Goal: Transaction & Acquisition: Purchase product/service

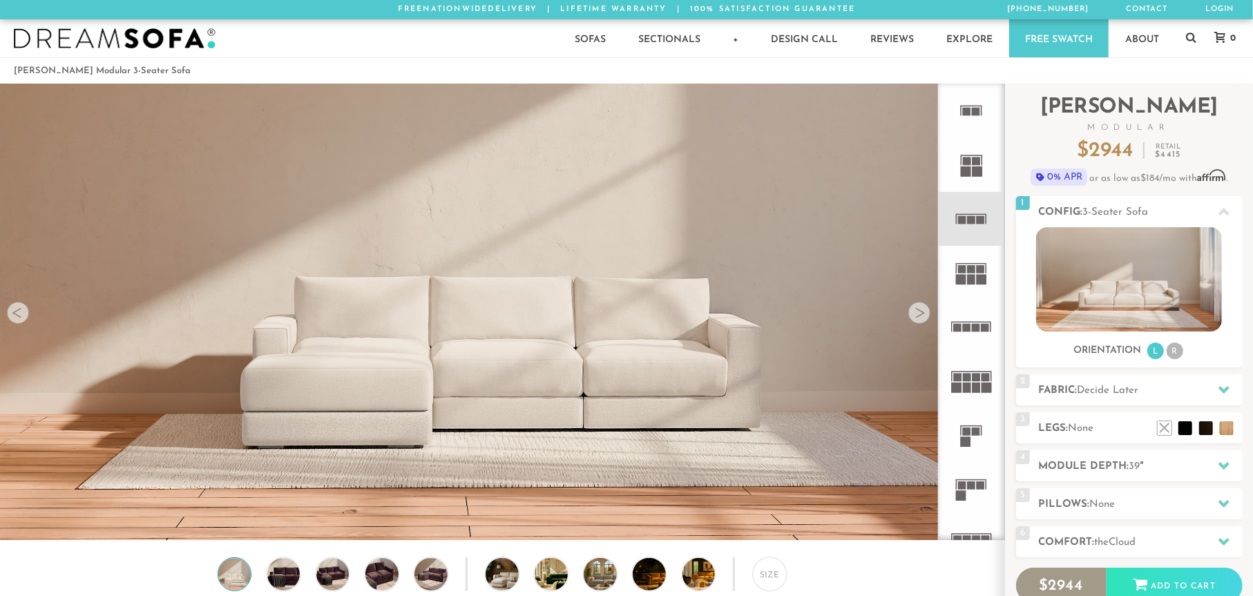
click at [923, 316] on div at bounding box center [919, 313] width 22 height 22
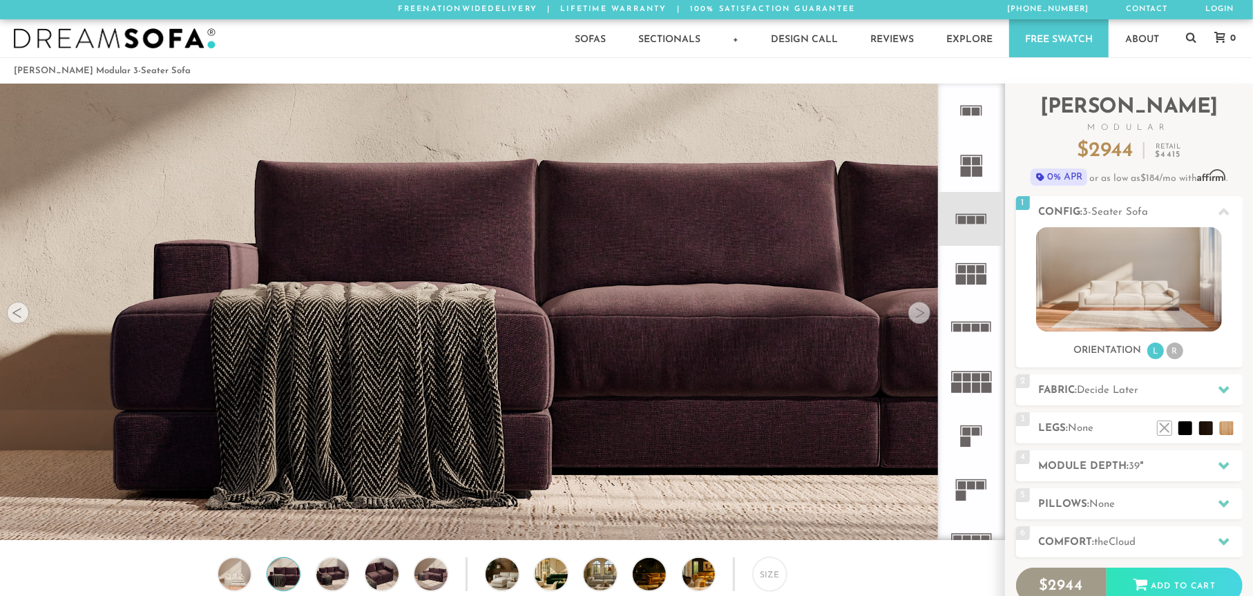
click at [922, 316] on div at bounding box center [919, 313] width 22 height 22
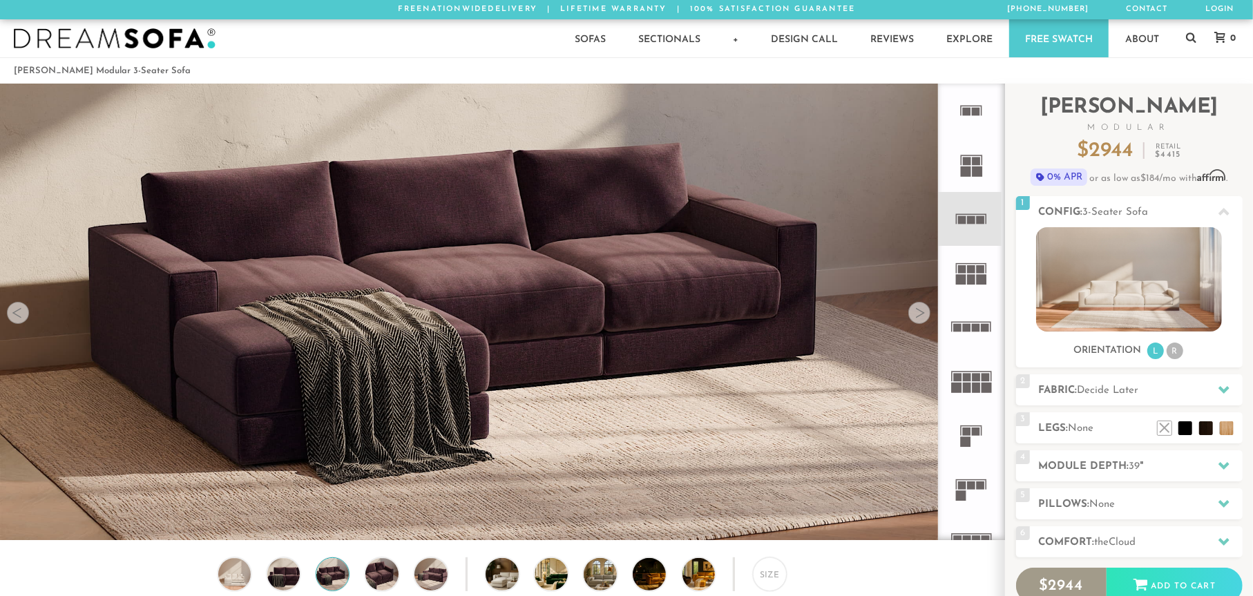
click at [921, 315] on div at bounding box center [919, 313] width 22 height 22
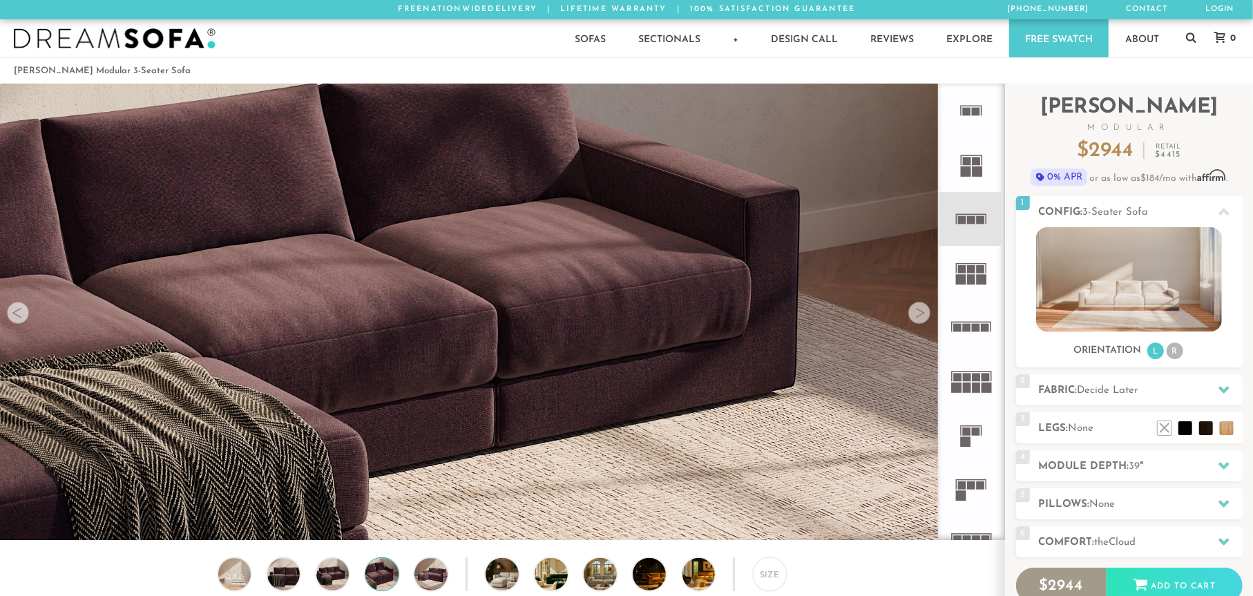
click at [920, 314] on div at bounding box center [919, 313] width 22 height 22
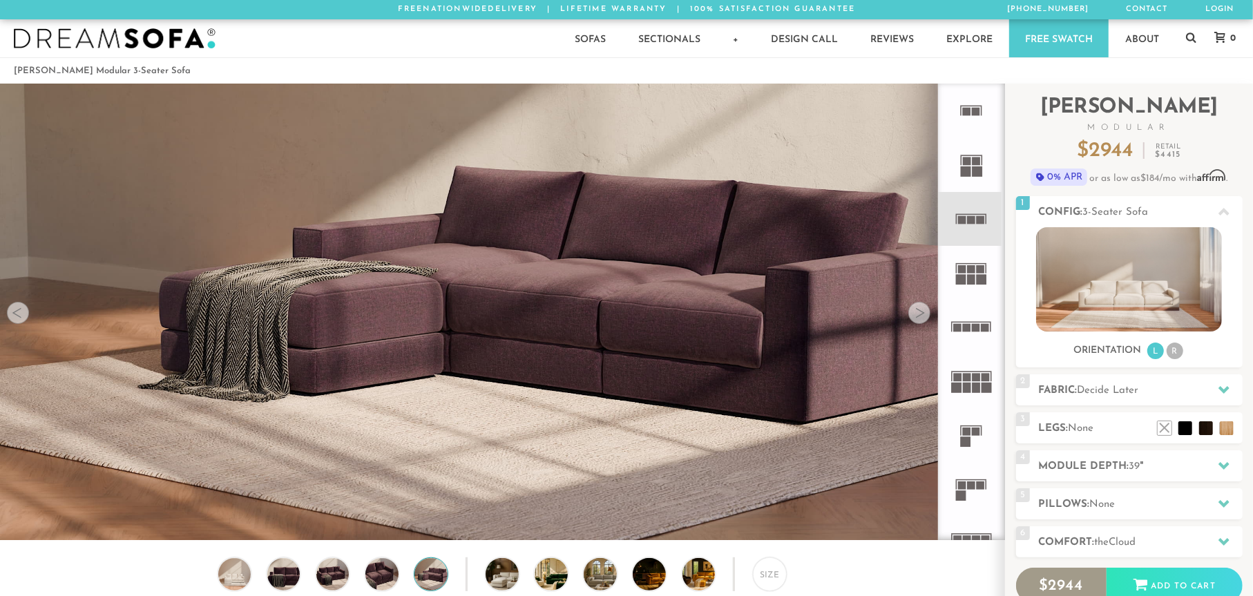
click at [920, 313] on div at bounding box center [919, 313] width 22 height 22
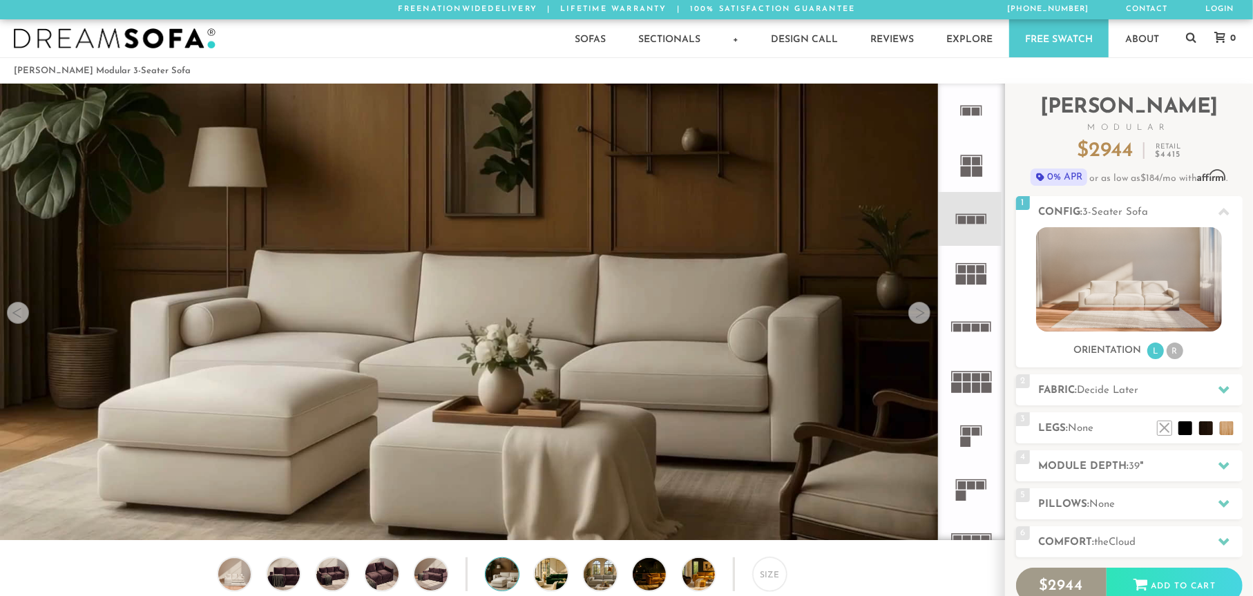
click at [979, 323] on icon at bounding box center [971, 327] width 54 height 54
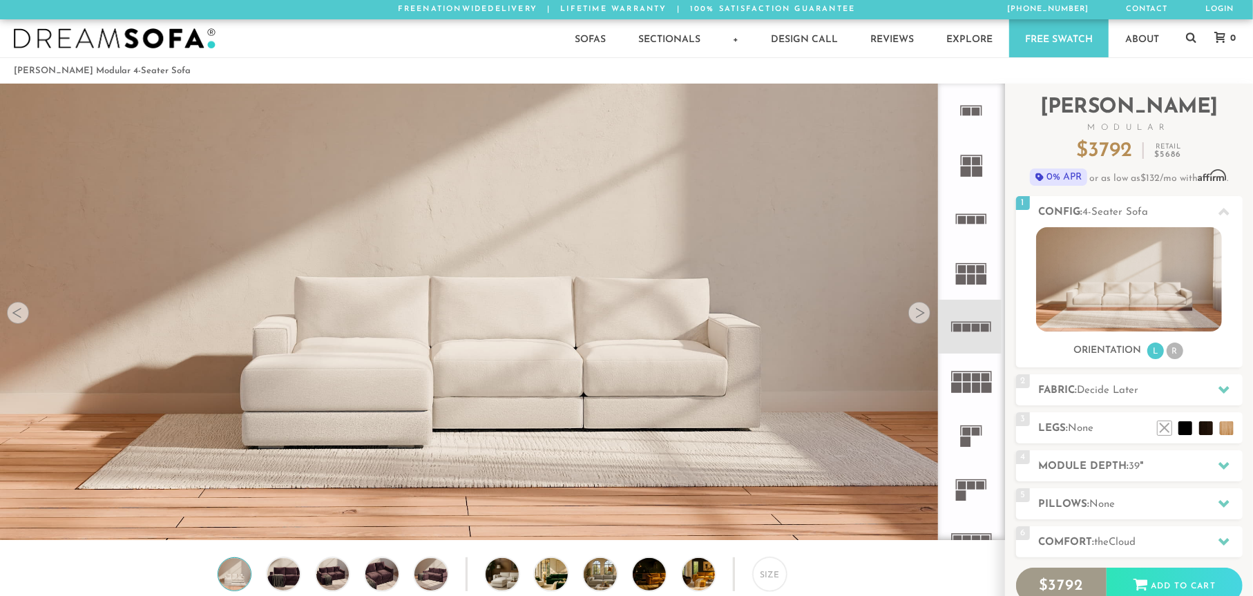
click at [514, 349] on img at bounding box center [502, 505] width 1004 height 1004
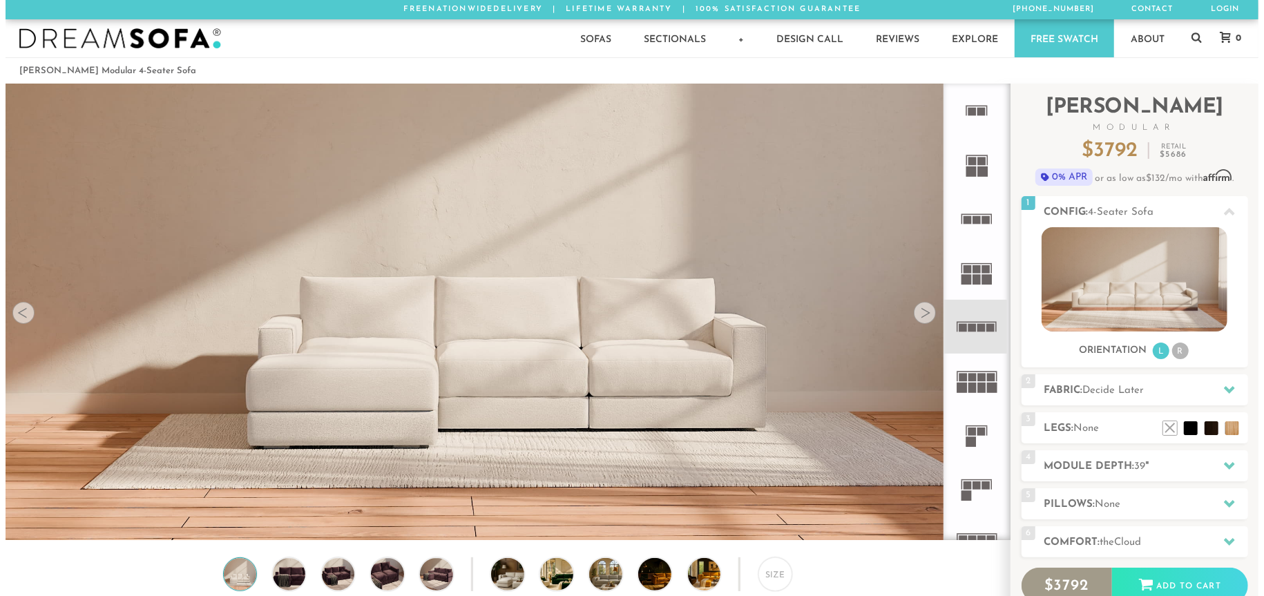
scroll to position [15984, 1253]
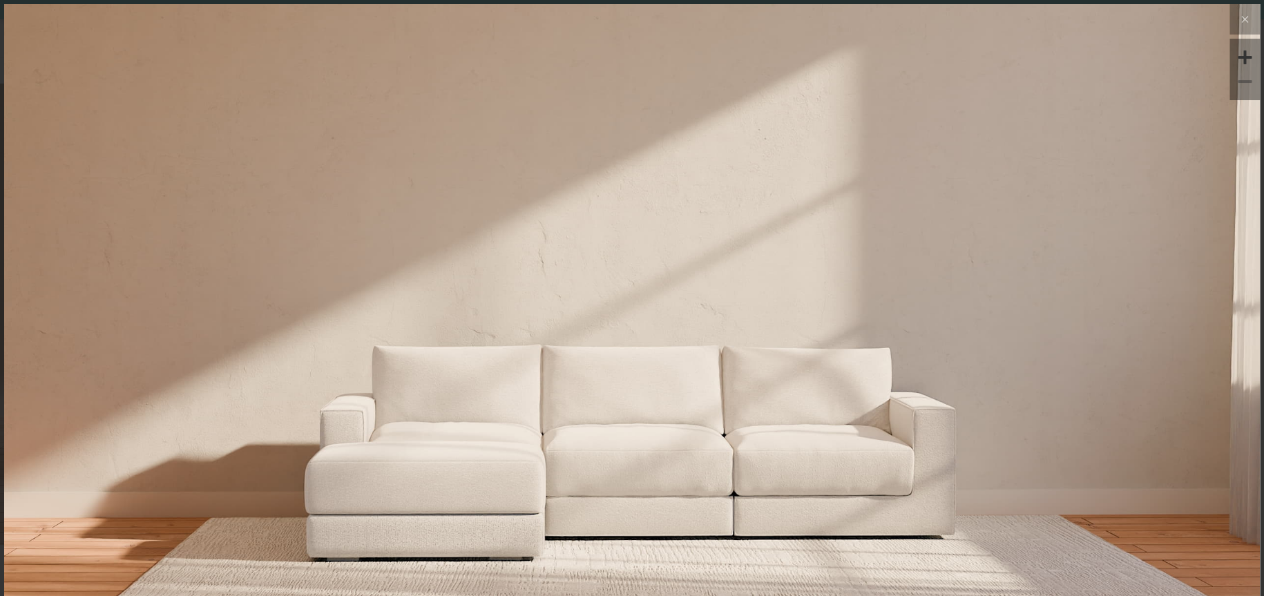
click at [1076, 370] on img at bounding box center [632, 213] width 1256 height 419
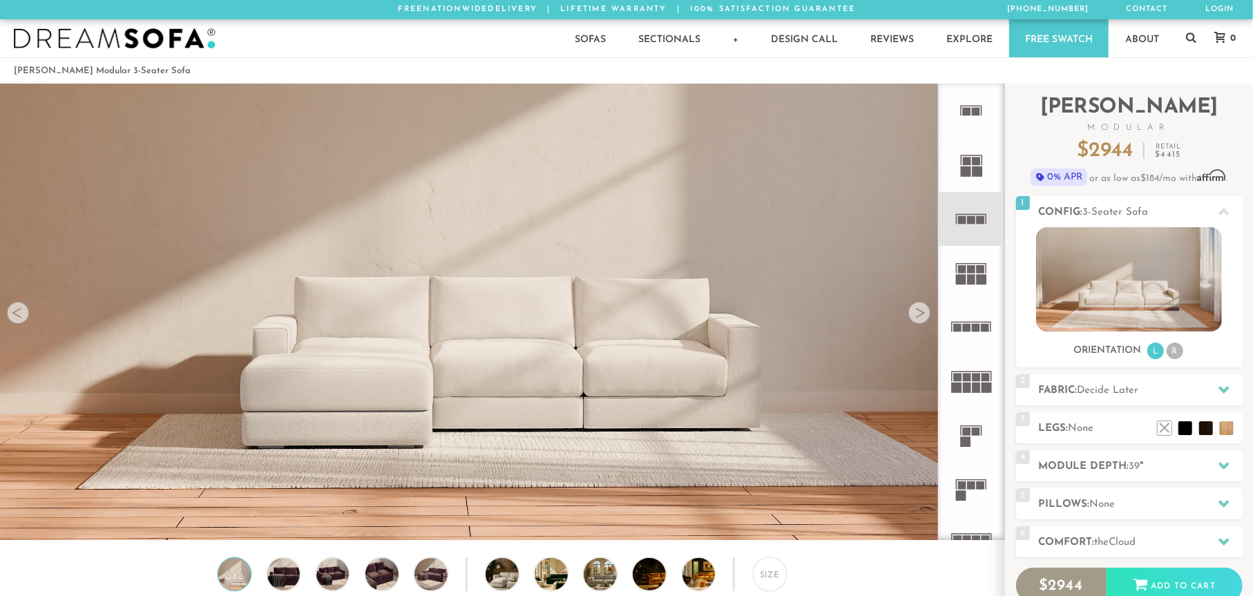
click at [962, 482] on rect at bounding box center [962, 485] width 8 height 8
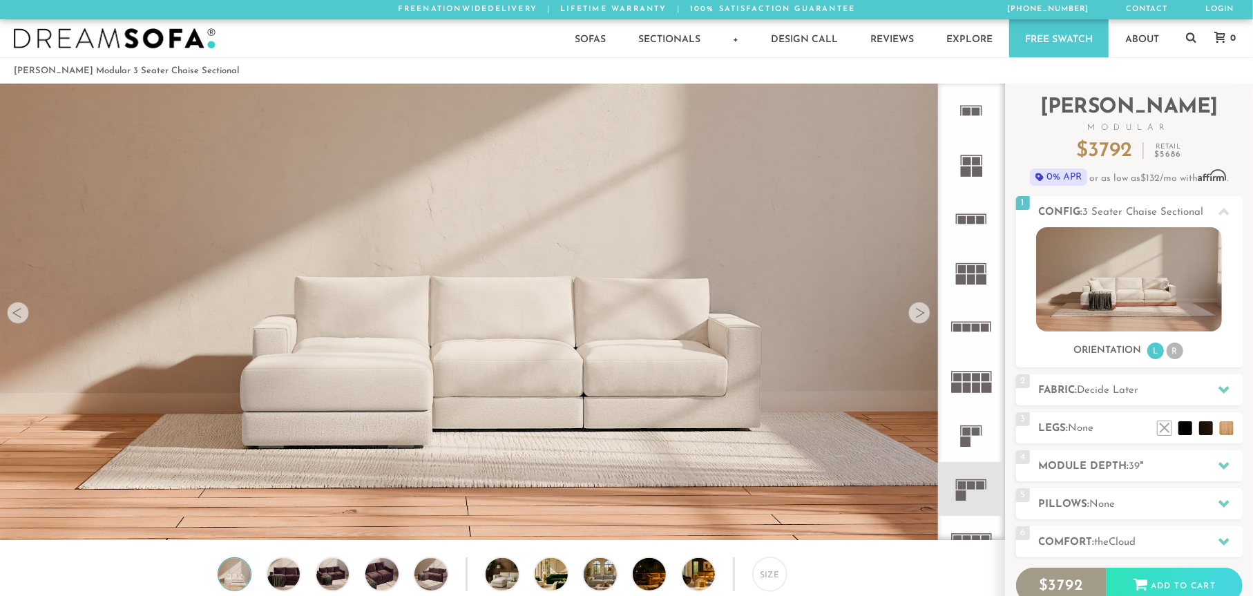
click at [968, 536] on rect at bounding box center [967, 540] width 8 height 8
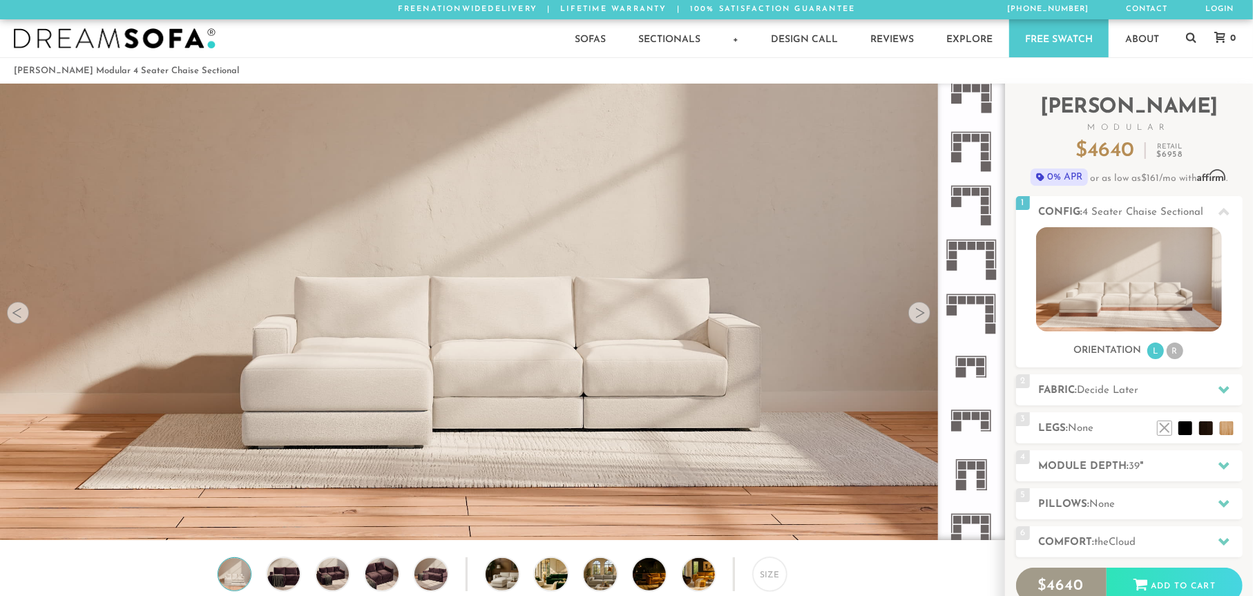
click at [972, 91] on rect at bounding box center [976, 88] width 8 height 8
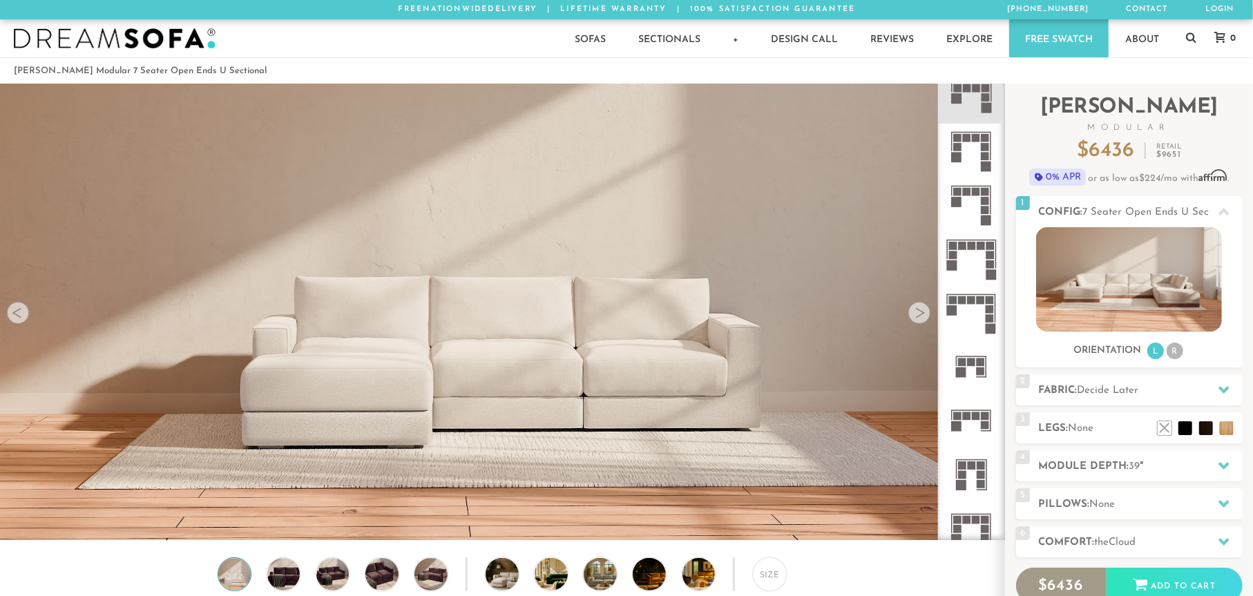
click at [978, 418] on rect at bounding box center [976, 416] width 8 height 8
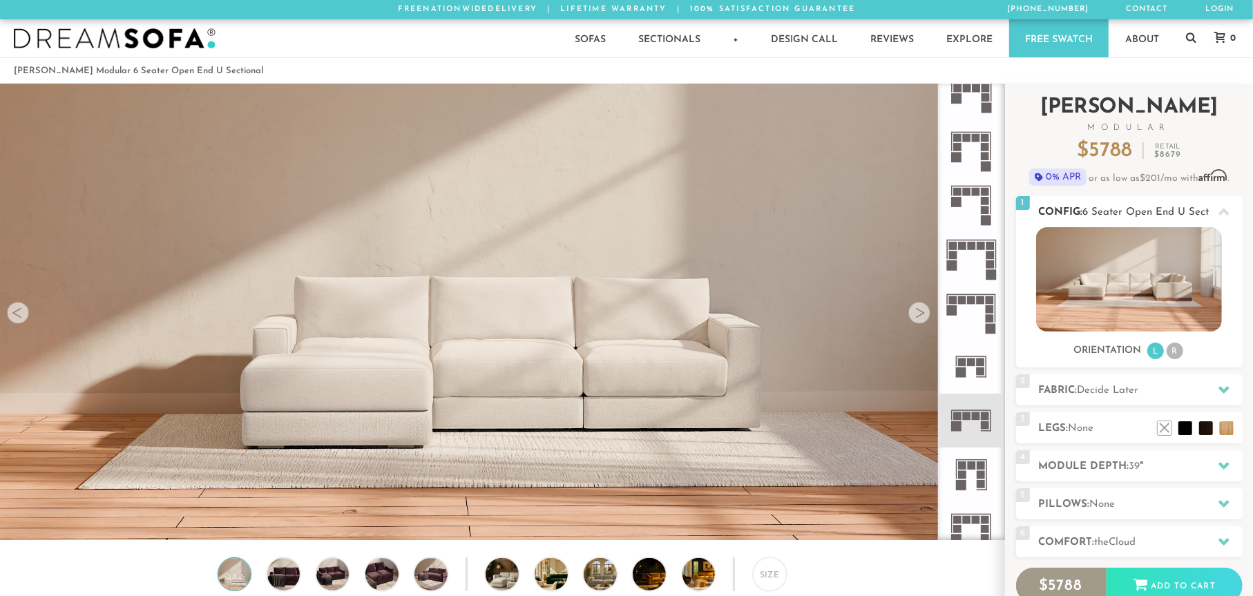
click at [1115, 311] on img at bounding box center [1129, 279] width 186 height 104
click at [1128, 250] on img at bounding box center [1129, 279] width 186 height 104
click at [981, 412] on rect at bounding box center [985, 416] width 8 height 8
click at [1123, 306] on img at bounding box center [1129, 279] width 186 height 104
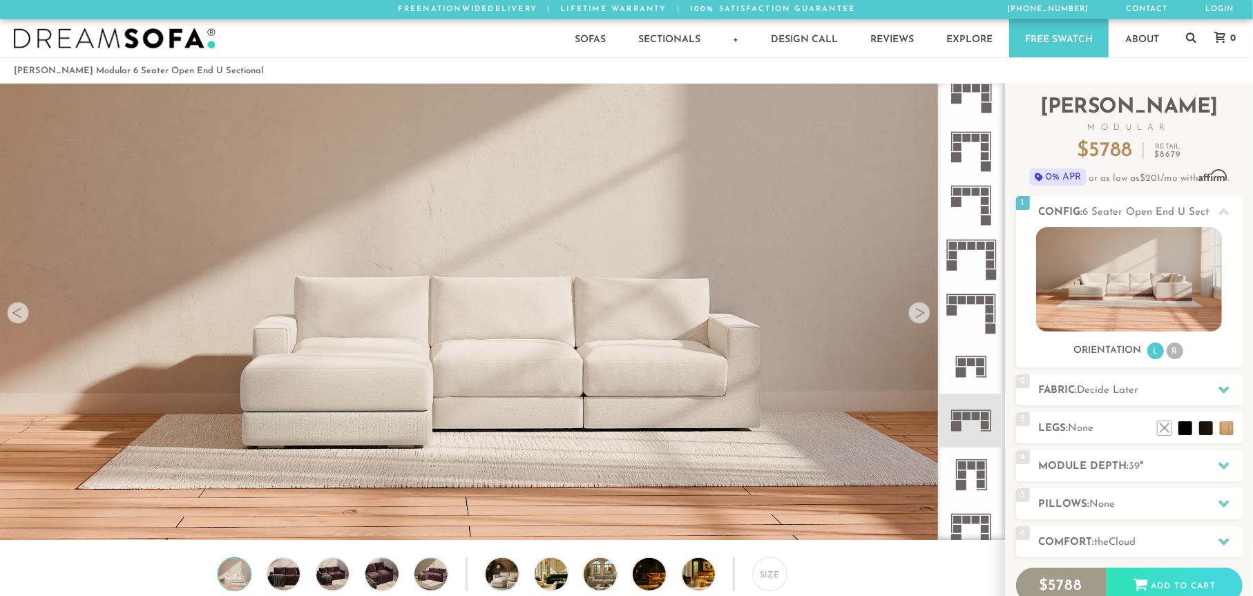
click at [981, 413] on icon at bounding box center [971, 421] width 54 height 54
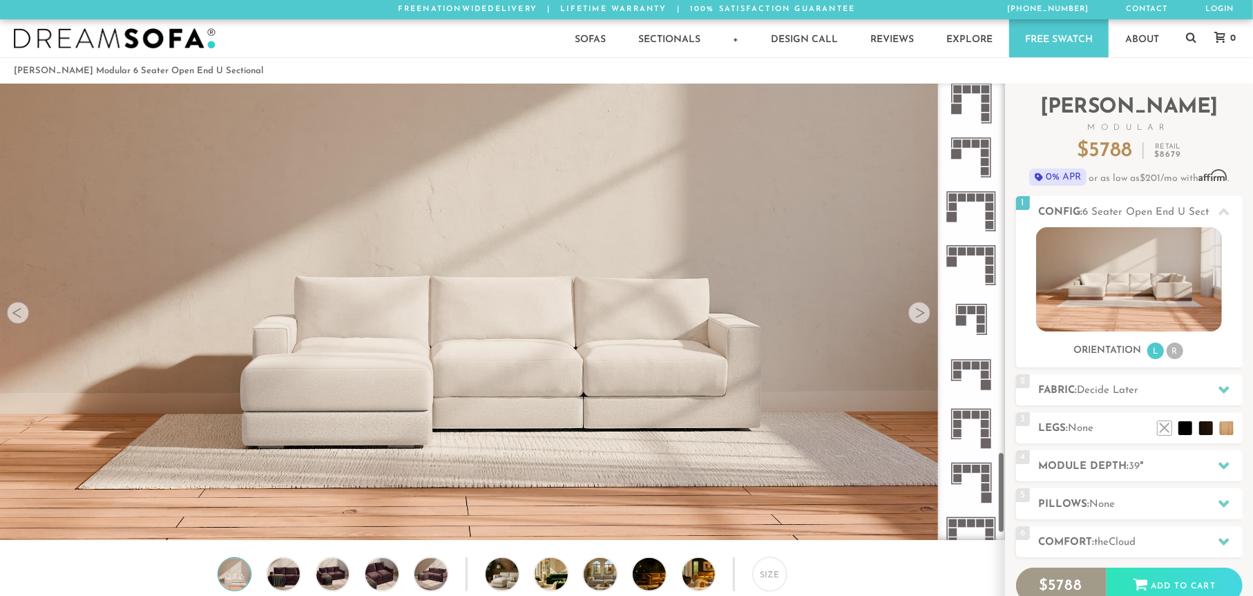
scroll to position [2076, 0]
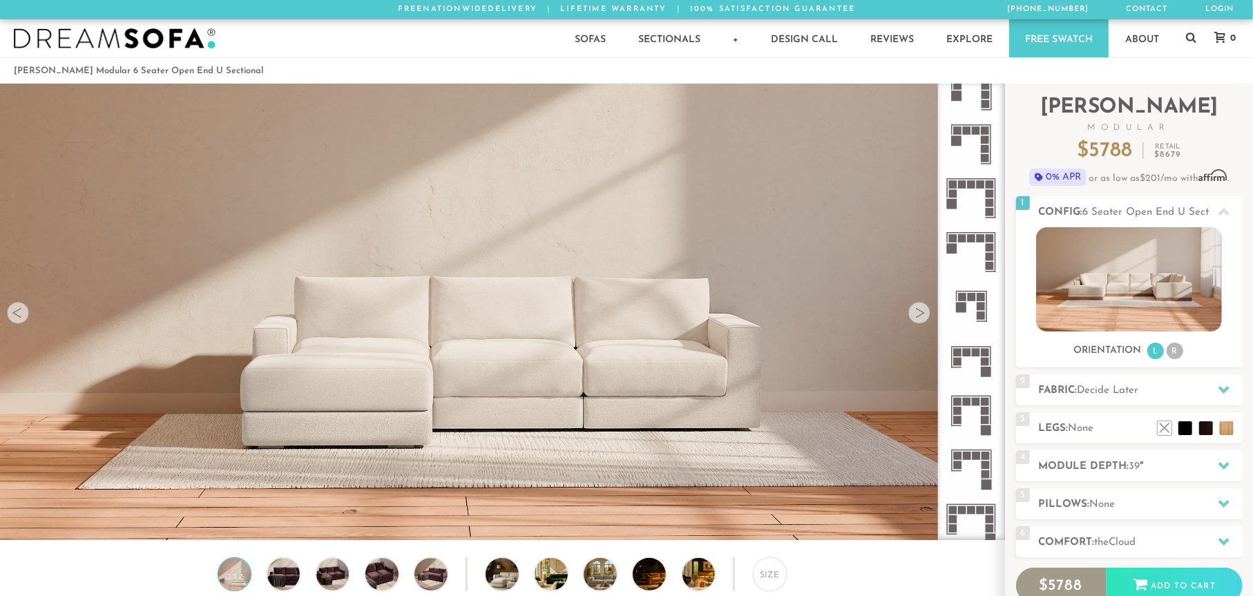
click at [986, 356] on icon at bounding box center [971, 361] width 54 height 54
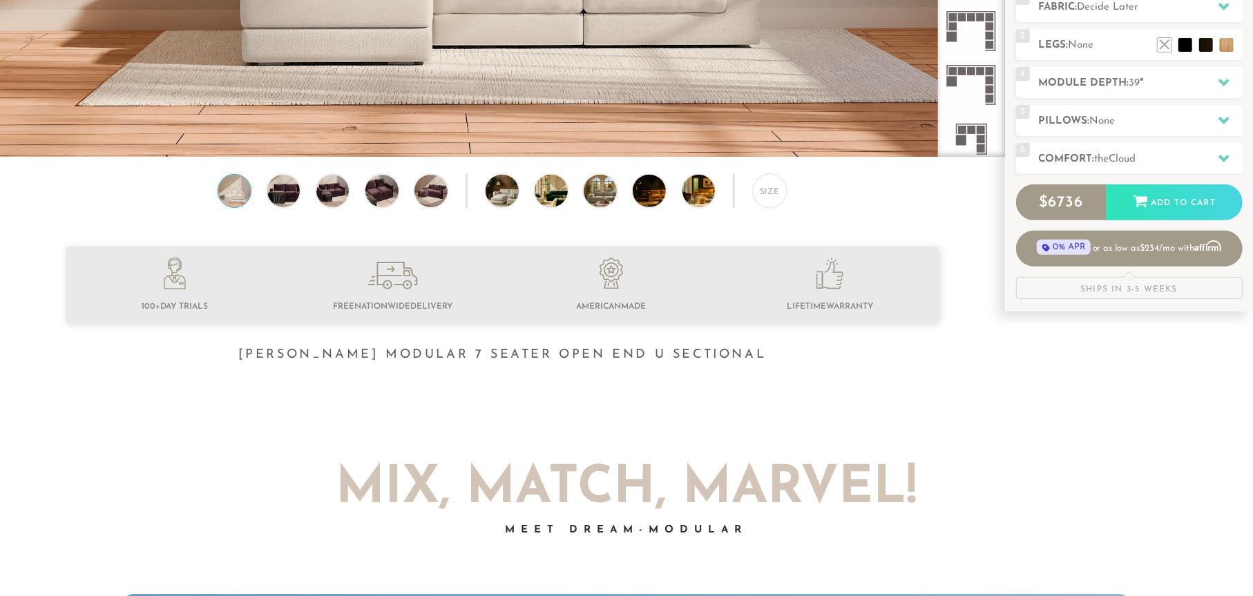
scroll to position [371, 0]
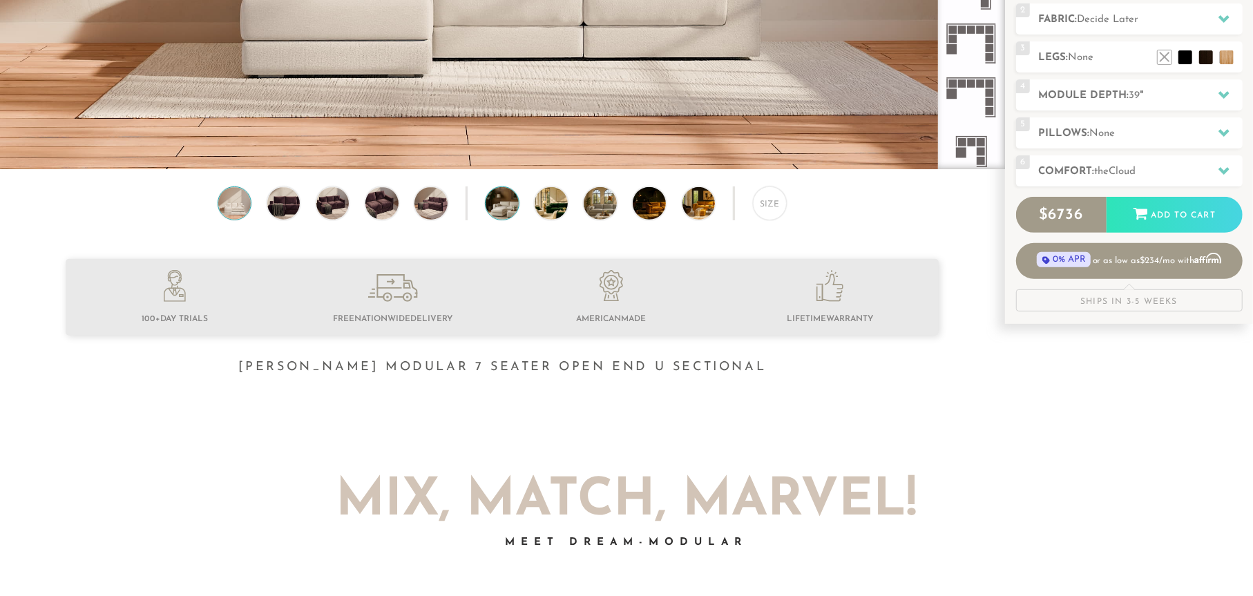
click at [499, 202] on img at bounding box center [515, 203] width 58 height 32
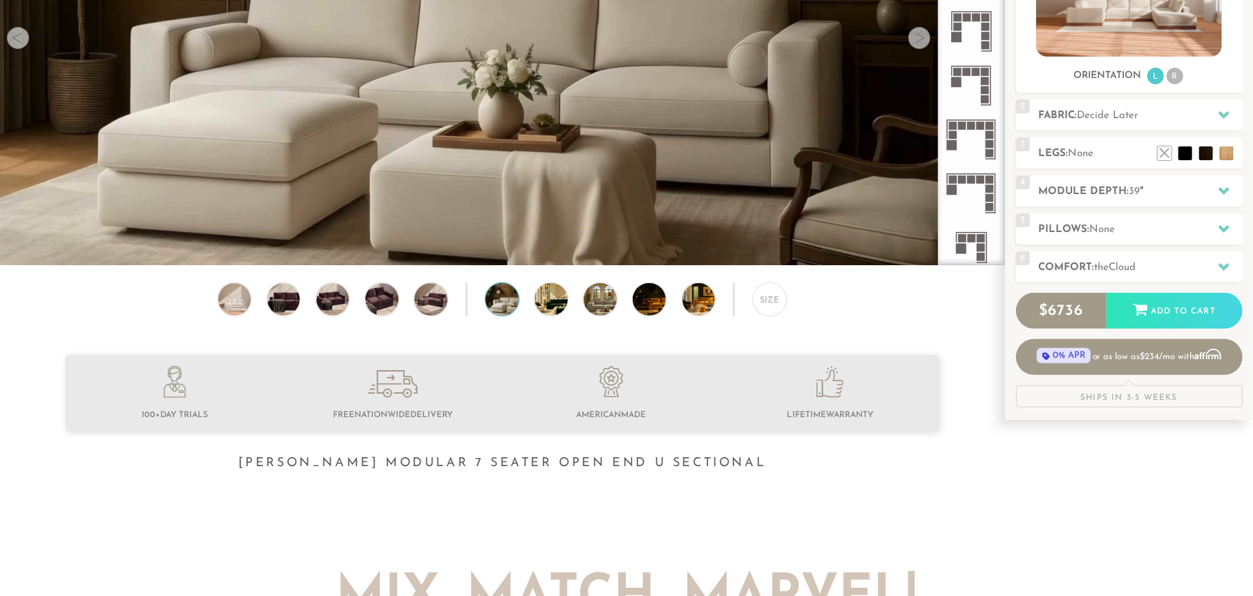
scroll to position [276, 0]
click at [553, 299] on img at bounding box center [564, 298] width 58 height 32
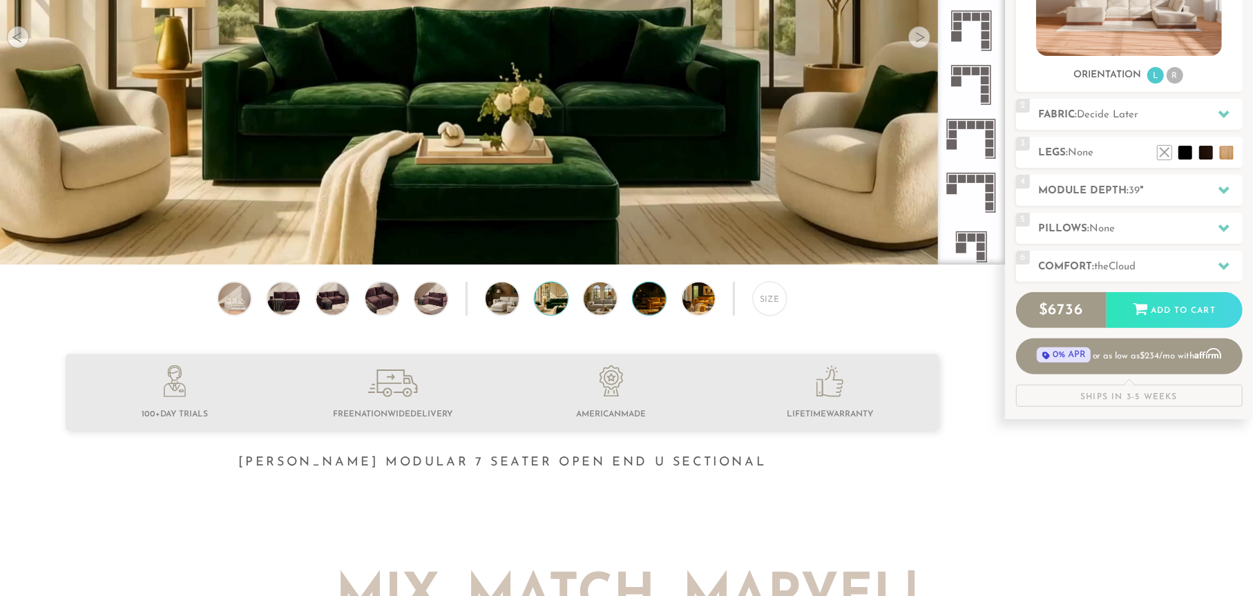
click at [645, 305] on img at bounding box center [662, 298] width 58 height 32
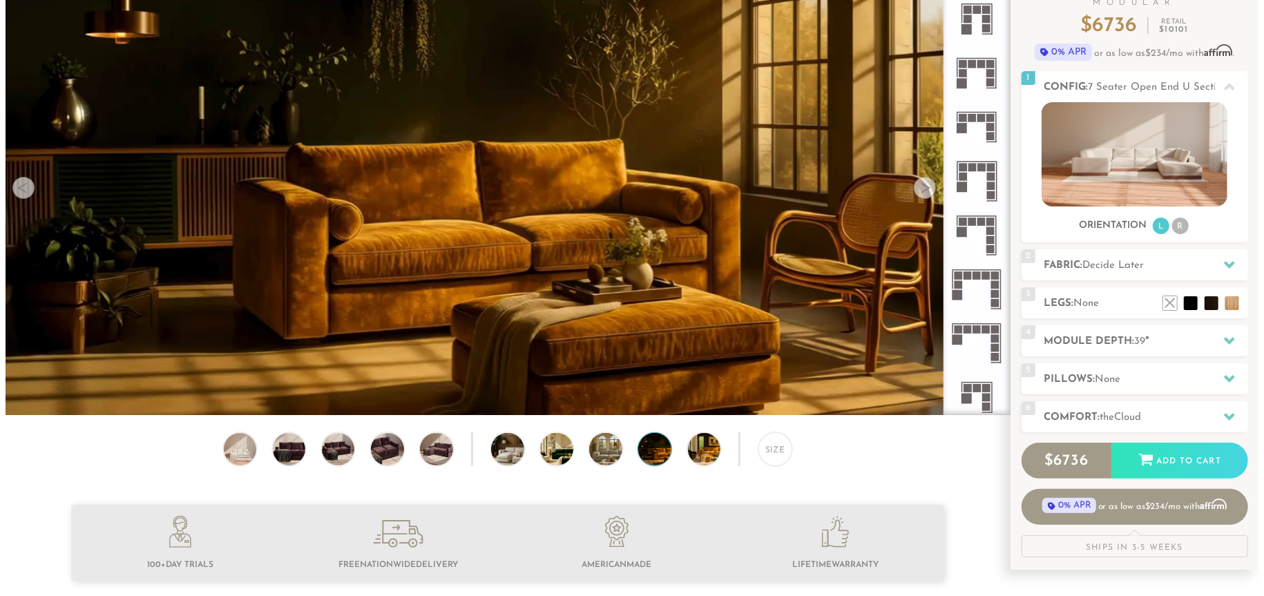
scroll to position [136, 0]
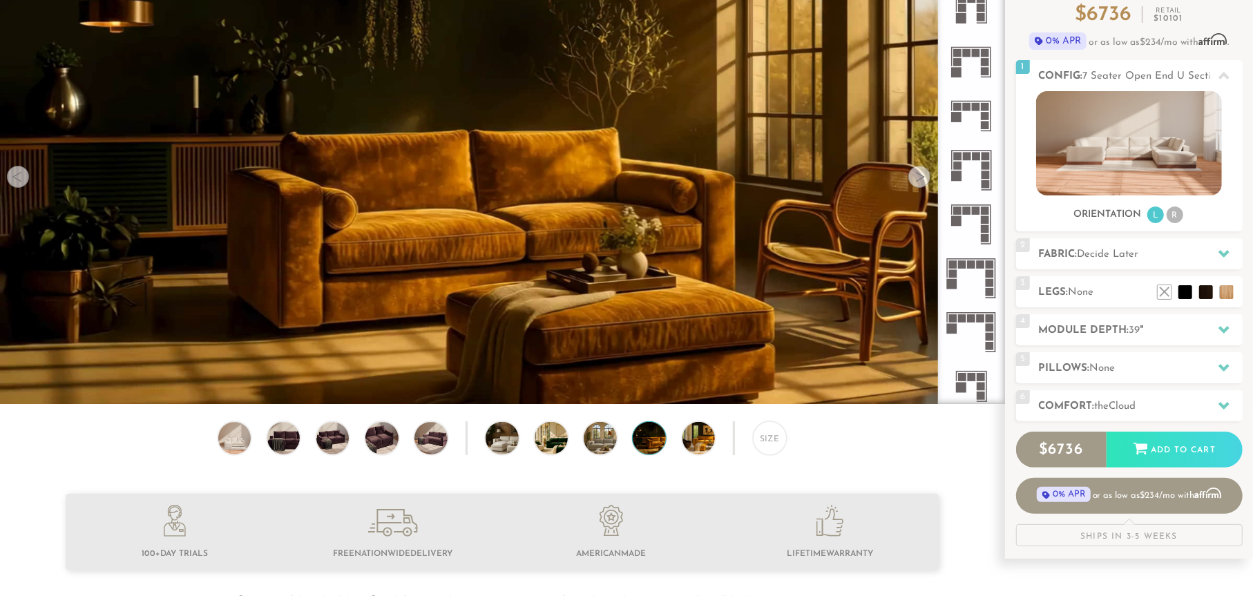
click at [394, 249] on video at bounding box center [502, 149] width 1004 height 565
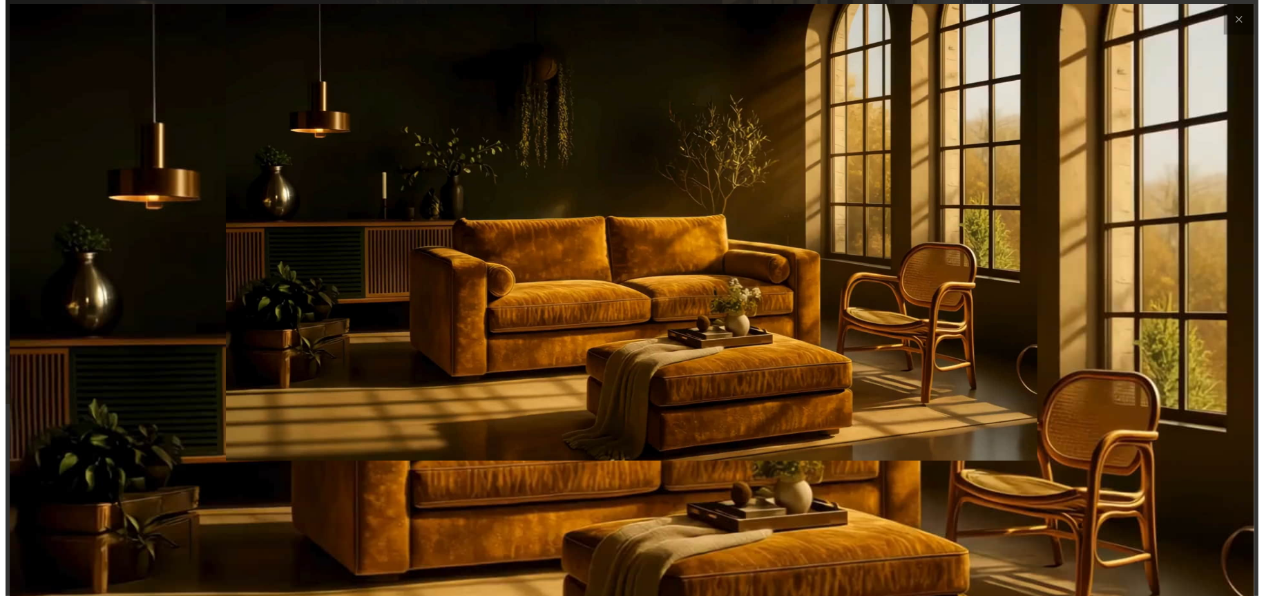
scroll to position [15984, 1253]
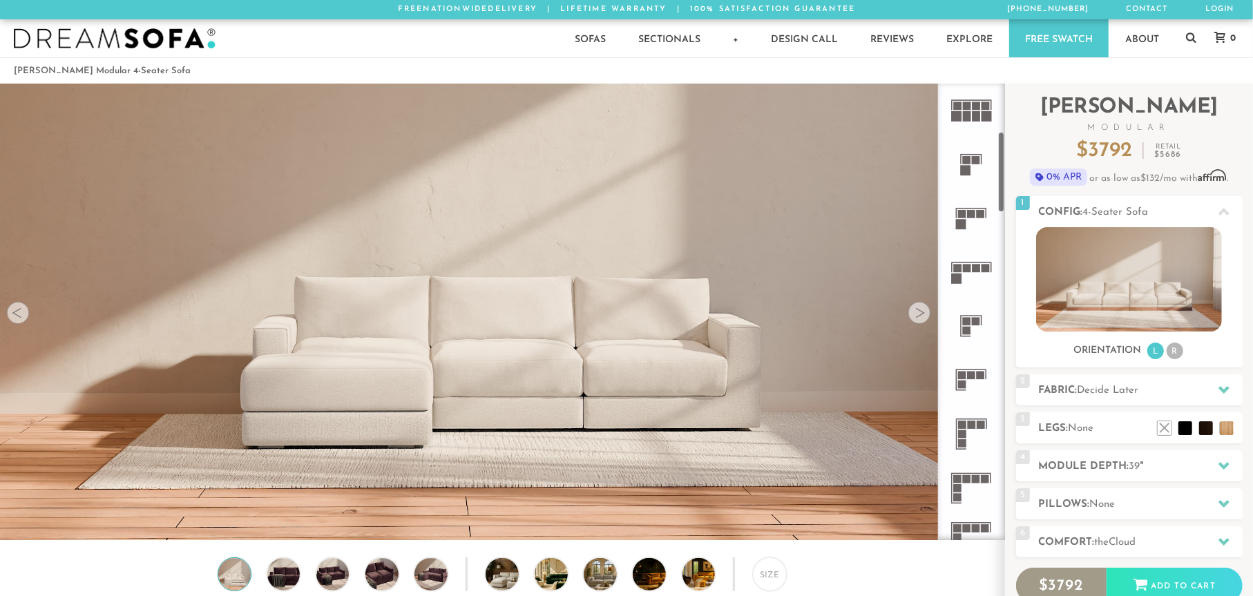
scroll to position [275, 0]
click at [960, 372] on rect at bounding box center [962, 372] width 8 height 8
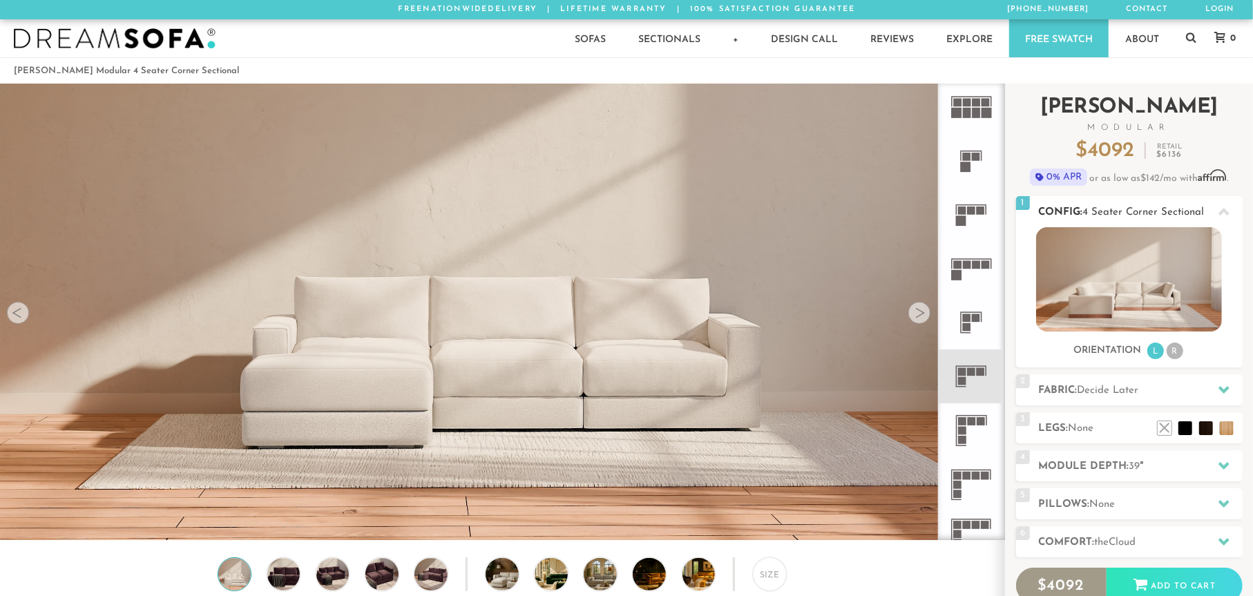
click at [1174, 352] on li "R" at bounding box center [1175, 351] width 17 height 17
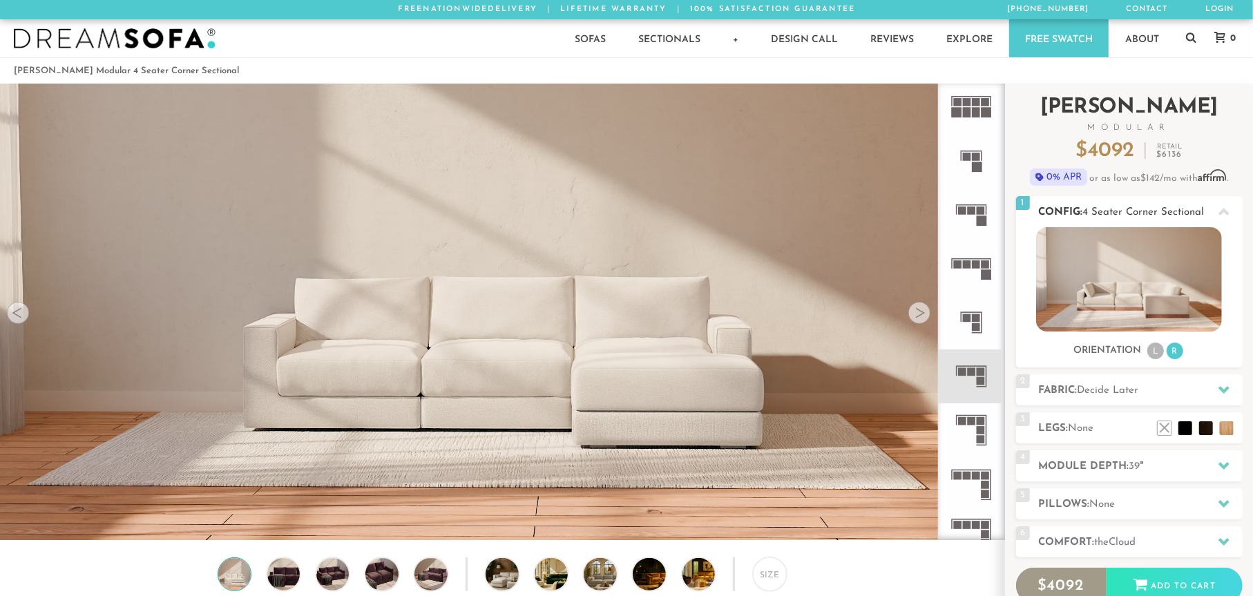
click at [1178, 258] on img at bounding box center [1129, 279] width 186 height 104
click at [1180, 267] on img at bounding box center [1129, 279] width 186 height 104
click at [1180, 282] on img at bounding box center [1129, 279] width 186 height 104
click at [1207, 320] on img at bounding box center [1129, 279] width 186 height 104
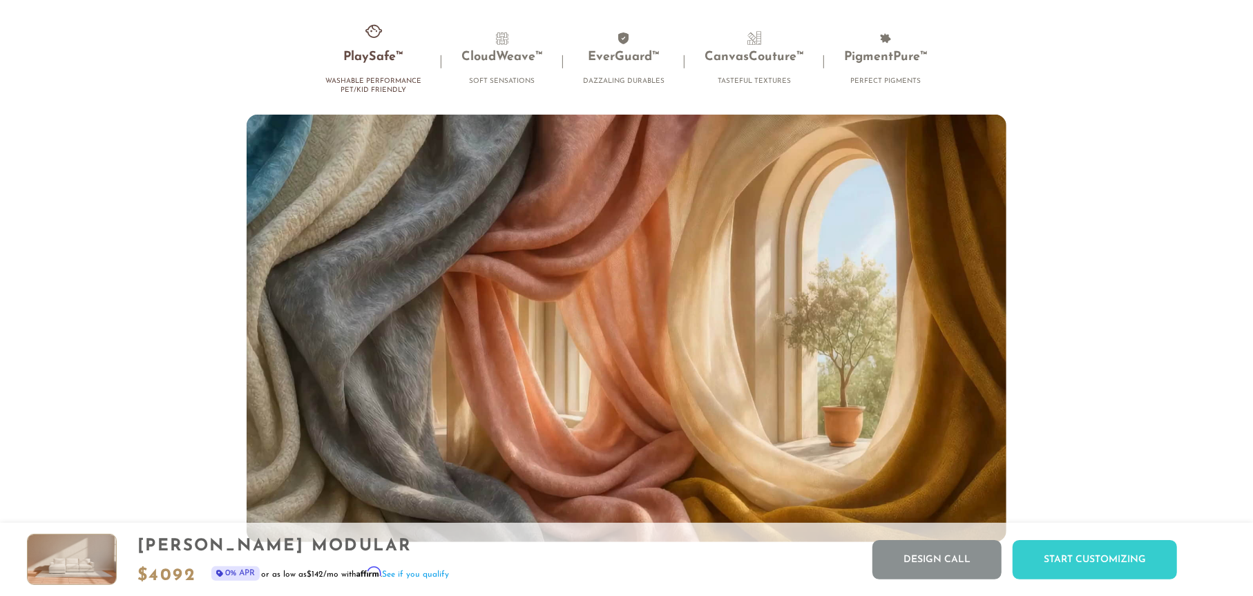
scroll to position [9377, 0]
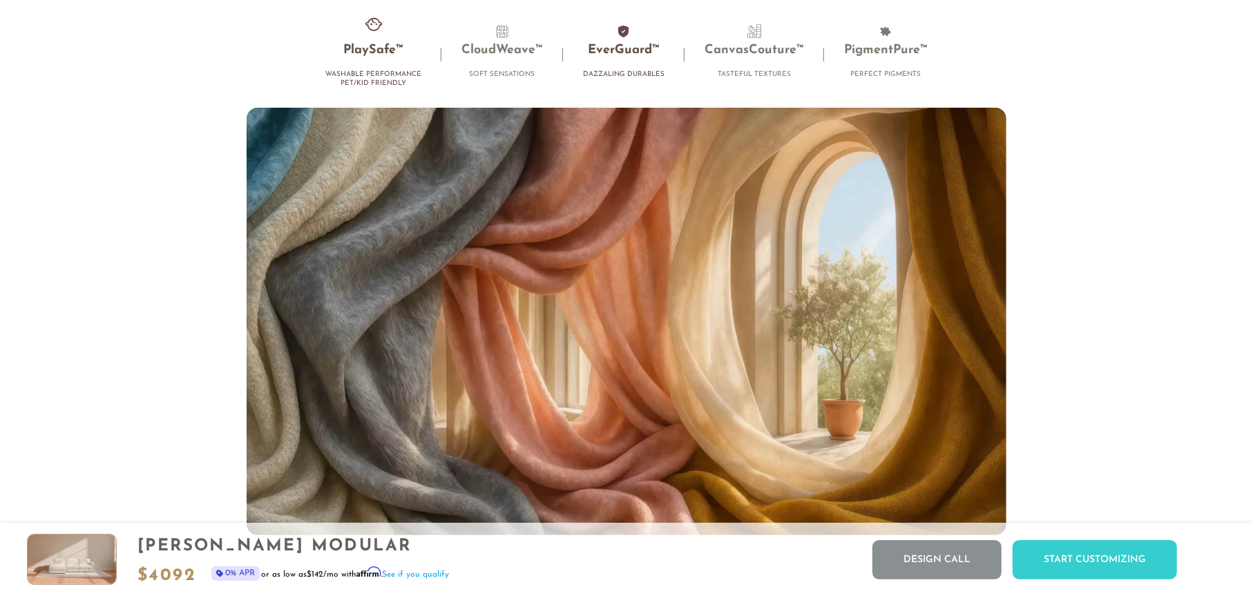
click at [618, 73] on li "EverGuard™ Dazzaling Durables" at bounding box center [624, 54] width 122 height 61
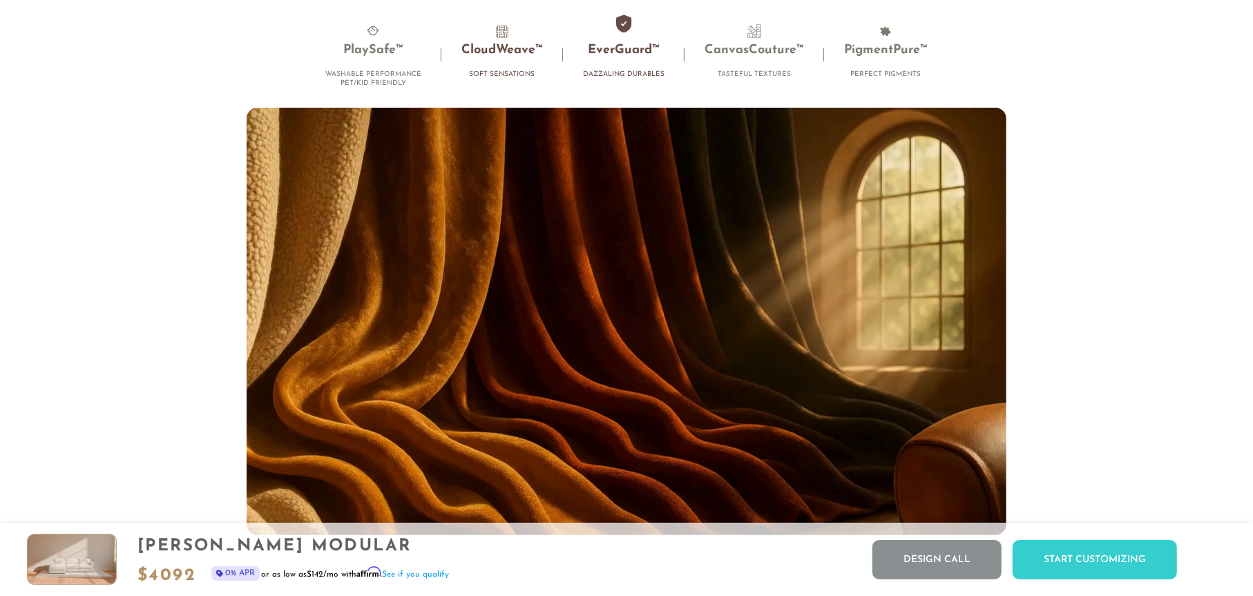
click at [492, 69] on li "CloudWeave™ Soft Sensations" at bounding box center [502, 54] width 122 height 61
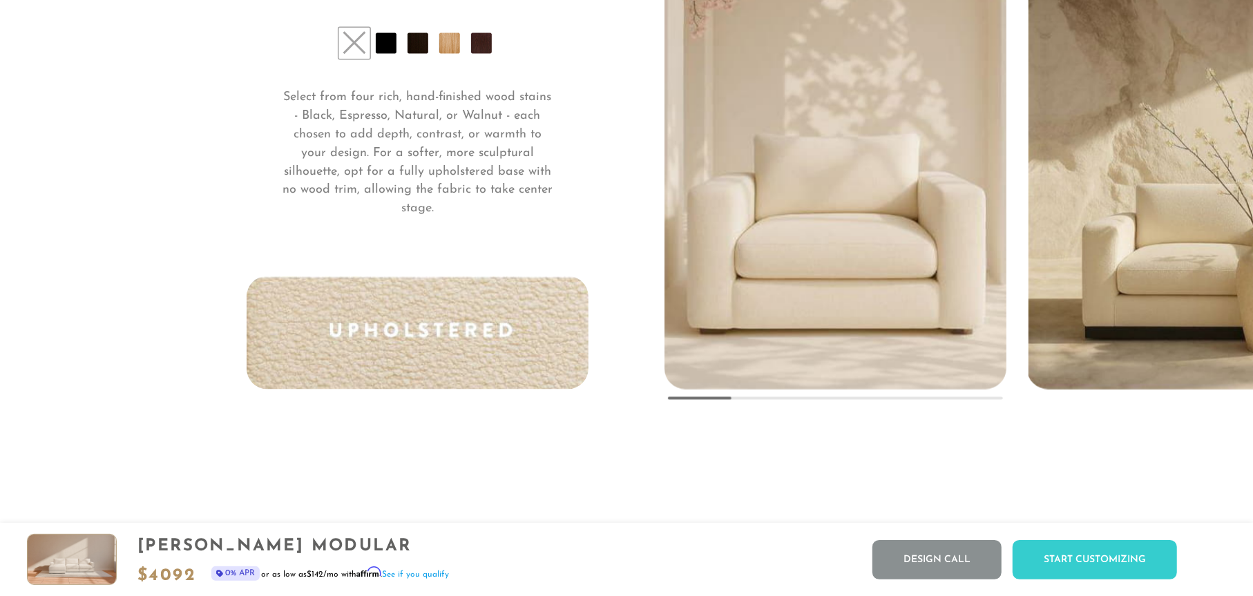
scroll to position [10804, 0]
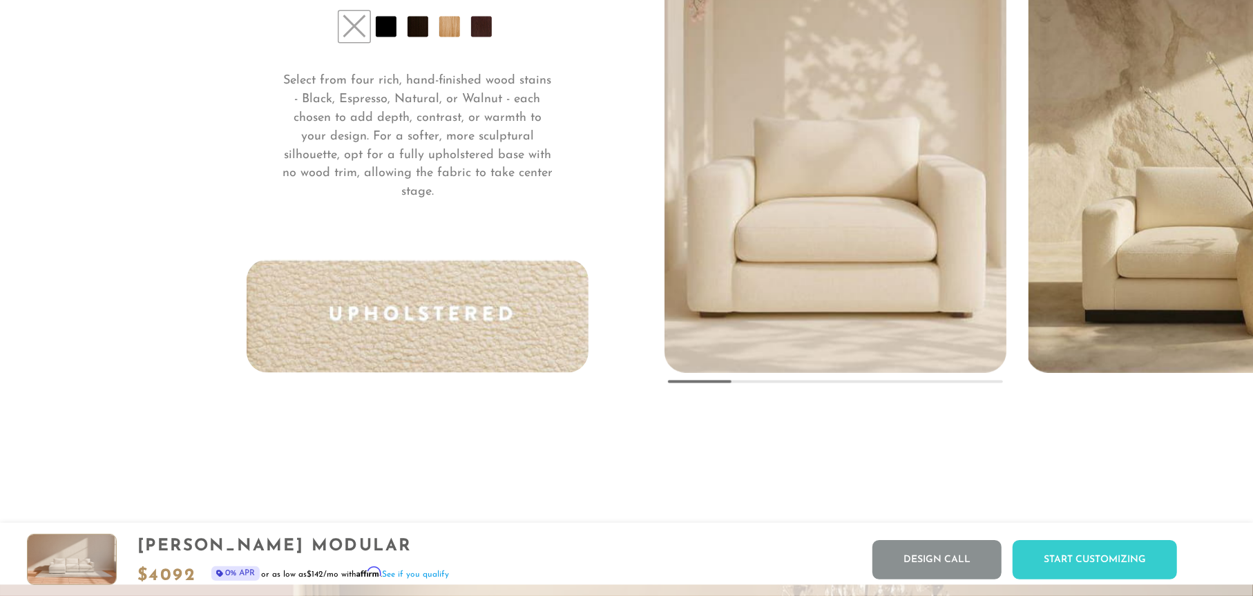
click at [449, 30] on li at bounding box center [449, 27] width 21 height 21
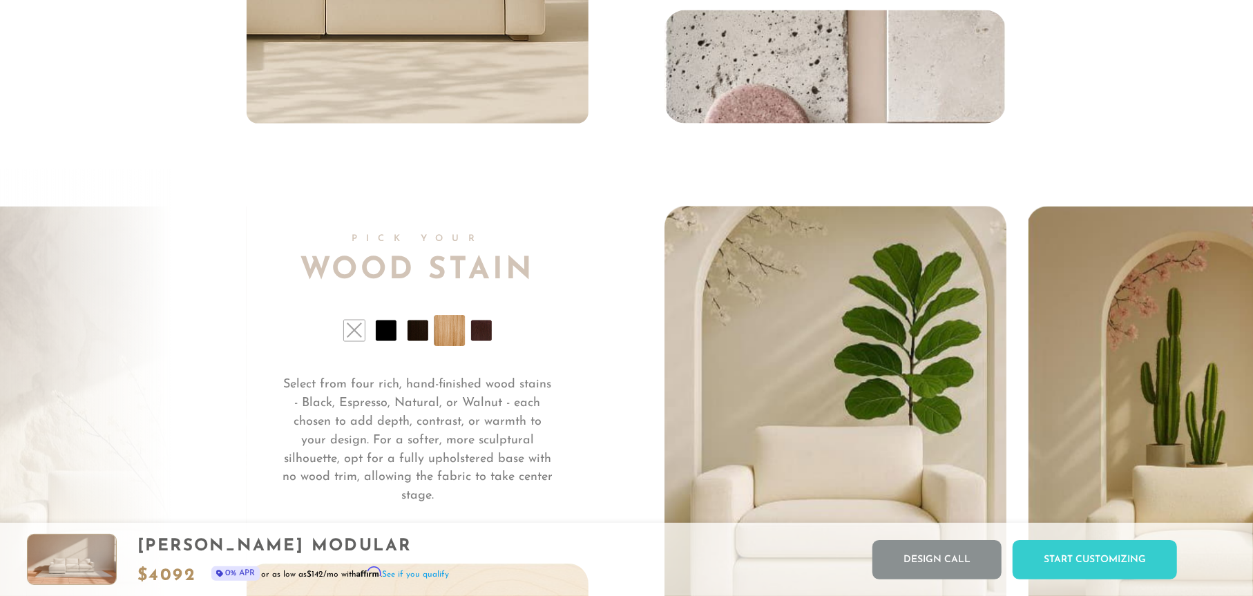
scroll to position [10480, 0]
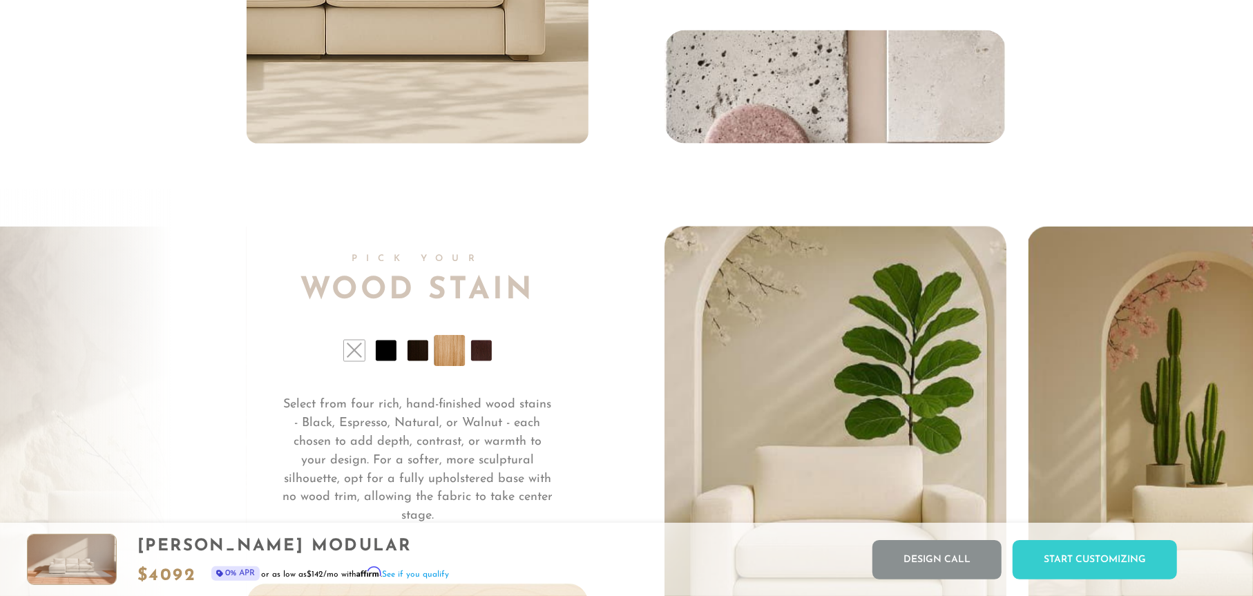
click at [445, 354] on li at bounding box center [449, 350] width 31 height 31
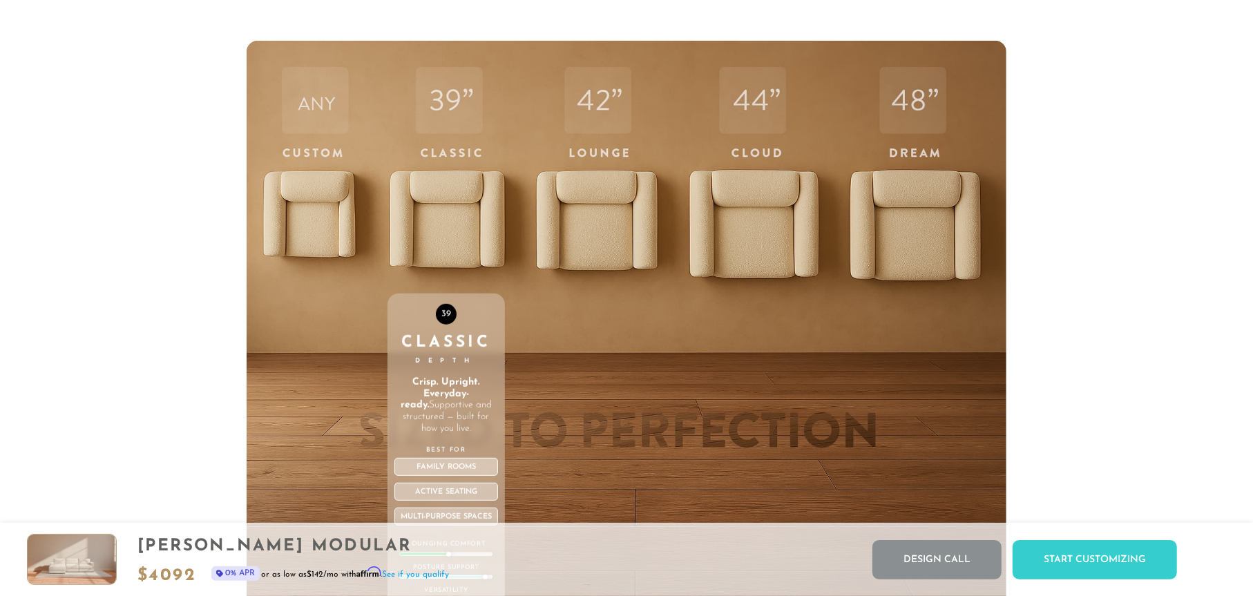
scroll to position [5103, 0]
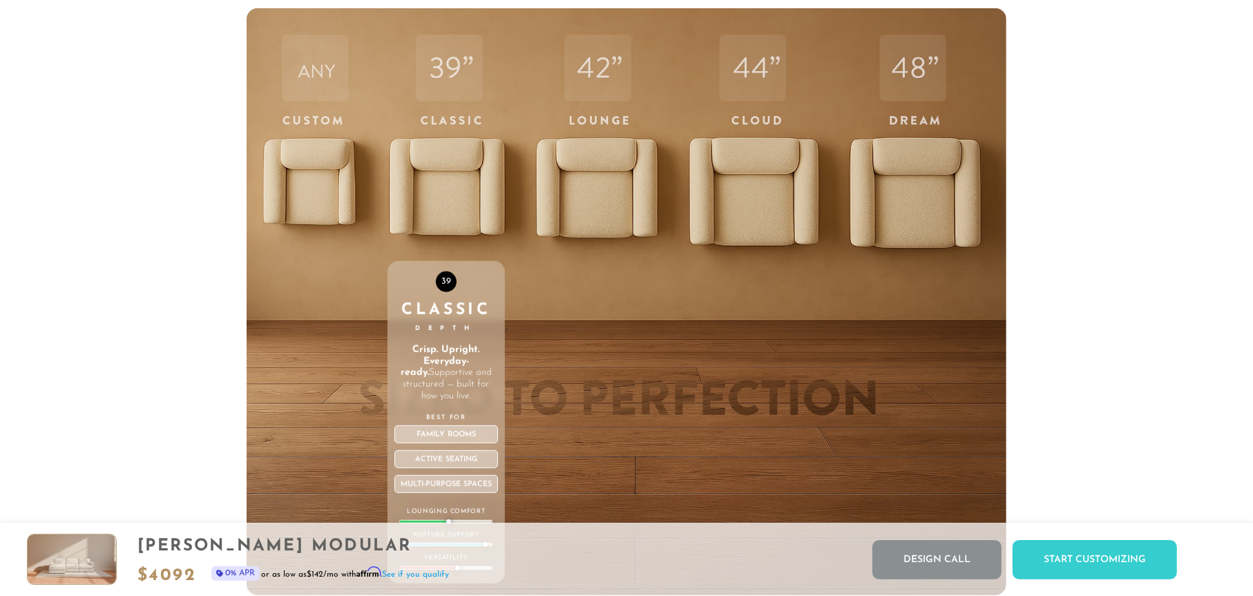
click at [440, 191] on div "39 Classic Depth Crisp. Upright. Everyday-ready. Supportive and structured — bu…" at bounding box center [446, 301] width 118 height 587
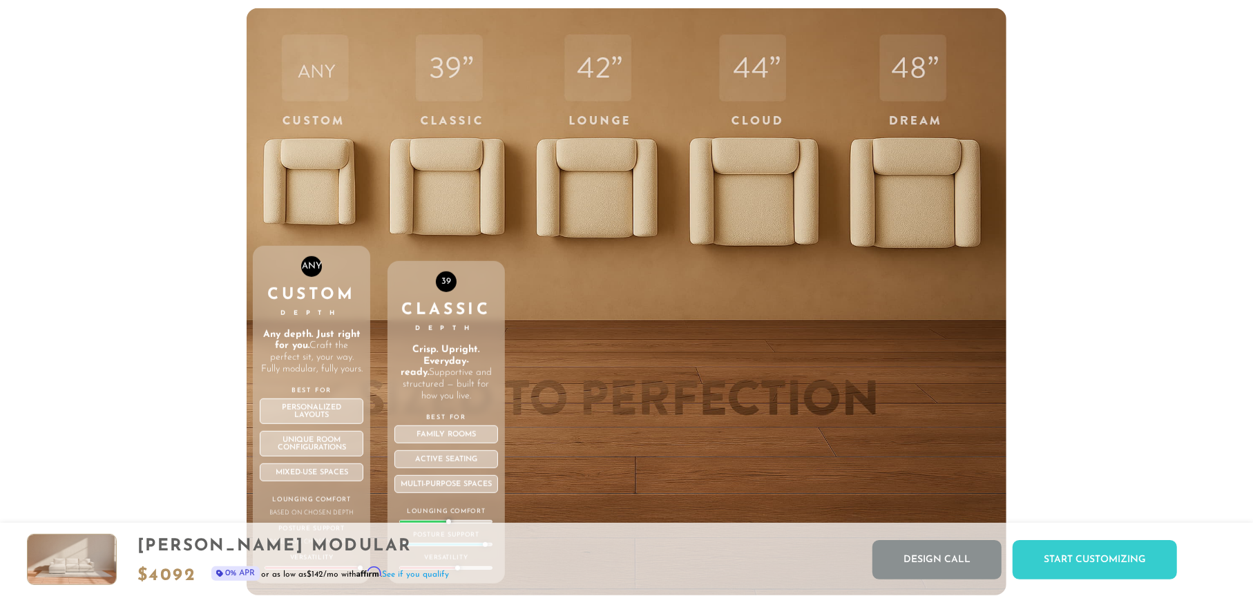
click at [317, 195] on div "ANY Custom Depth Any depth. Just right for you. Craft the perfect sit, your way…" at bounding box center [312, 301] width 118 height 587
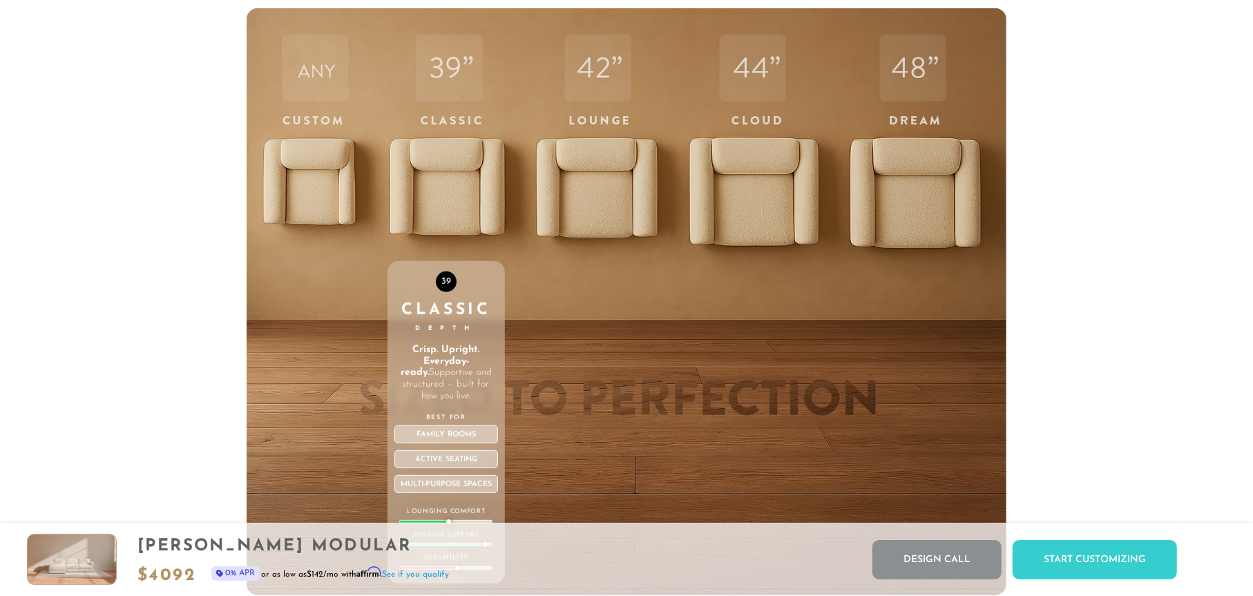
drag, startPoint x: 446, startPoint y: 180, endPoint x: 456, endPoint y: 179, distance: 9.7
click at [456, 179] on div "39 Classic Depth Crisp. Upright. Everyday-ready. Supportive and structured — bu…" at bounding box center [446, 301] width 118 height 587
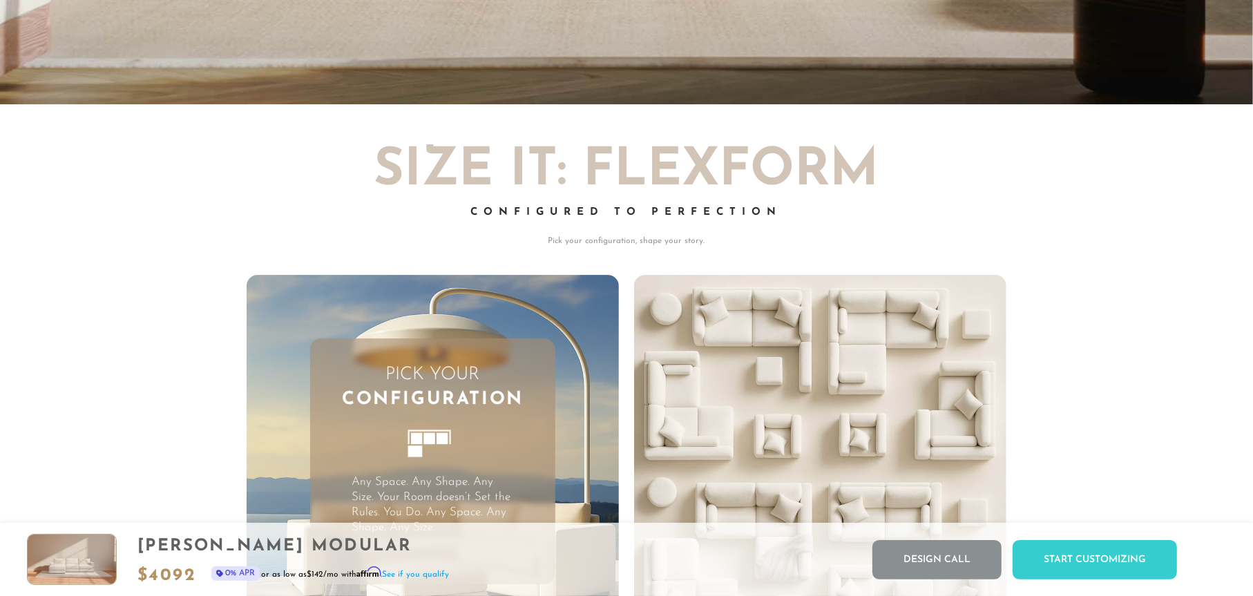
scroll to position [3665, 0]
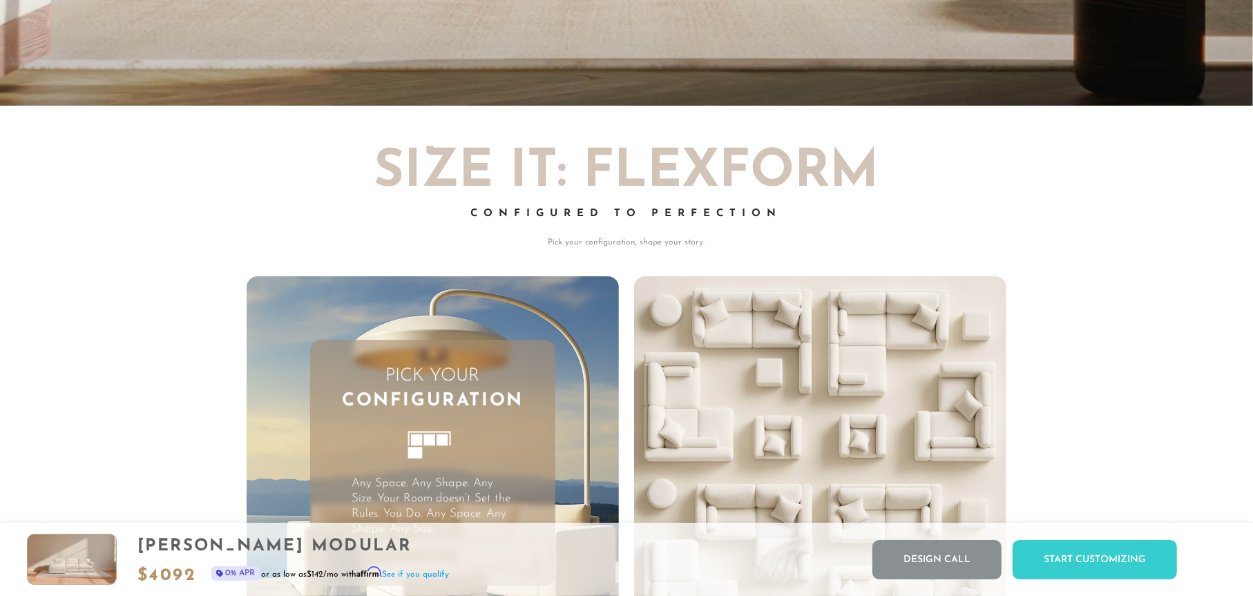
click at [442, 392] on h3 "Pick Your Configuration" at bounding box center [433, 389] width 246 height 50
click at [785, 392] on video "Your browser does not support HTML5 video." at bounding box center [820, 462] width 372 height 372
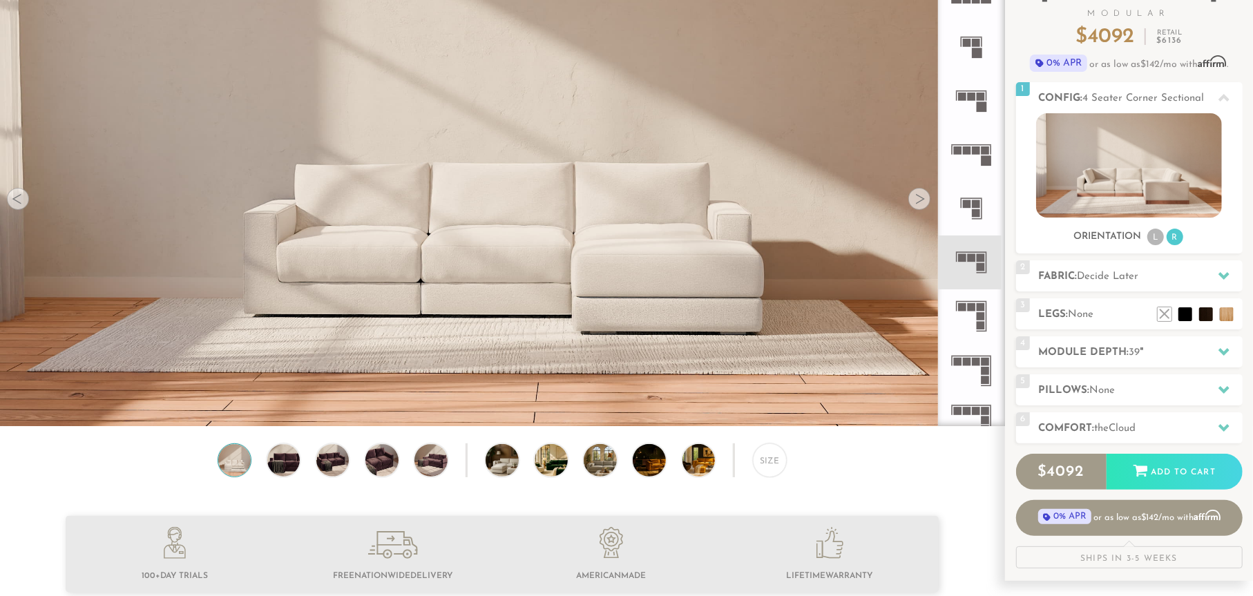
scroll to position [110, 0]
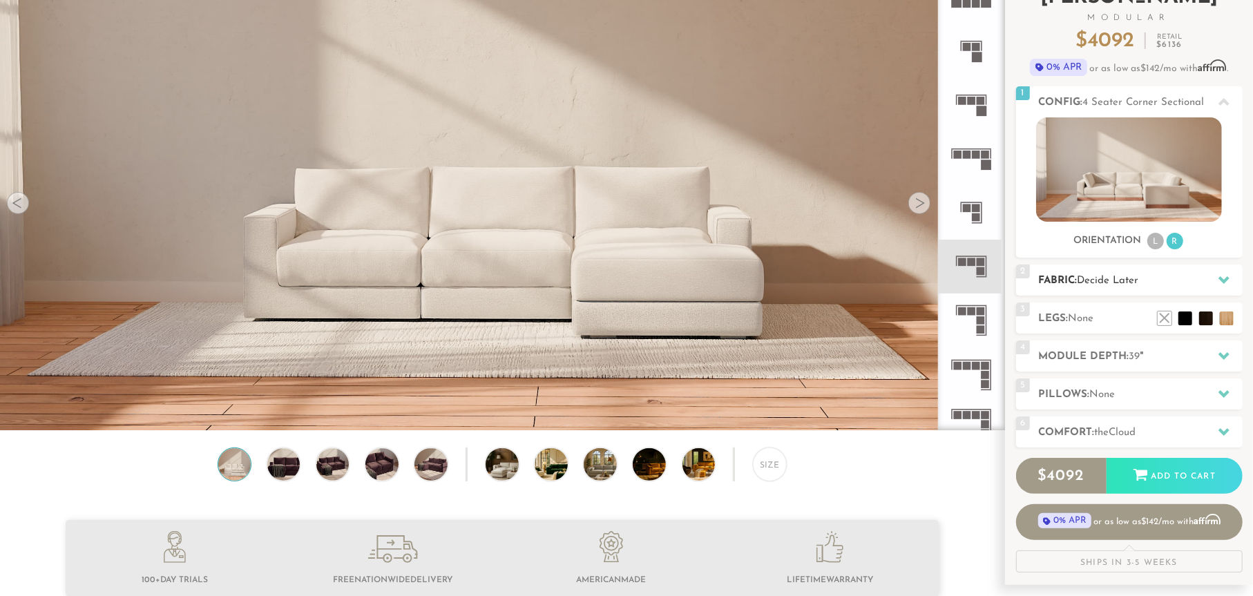
click at [1224, 285] on icon at bounding box center [1223, 279] width 11 height 11
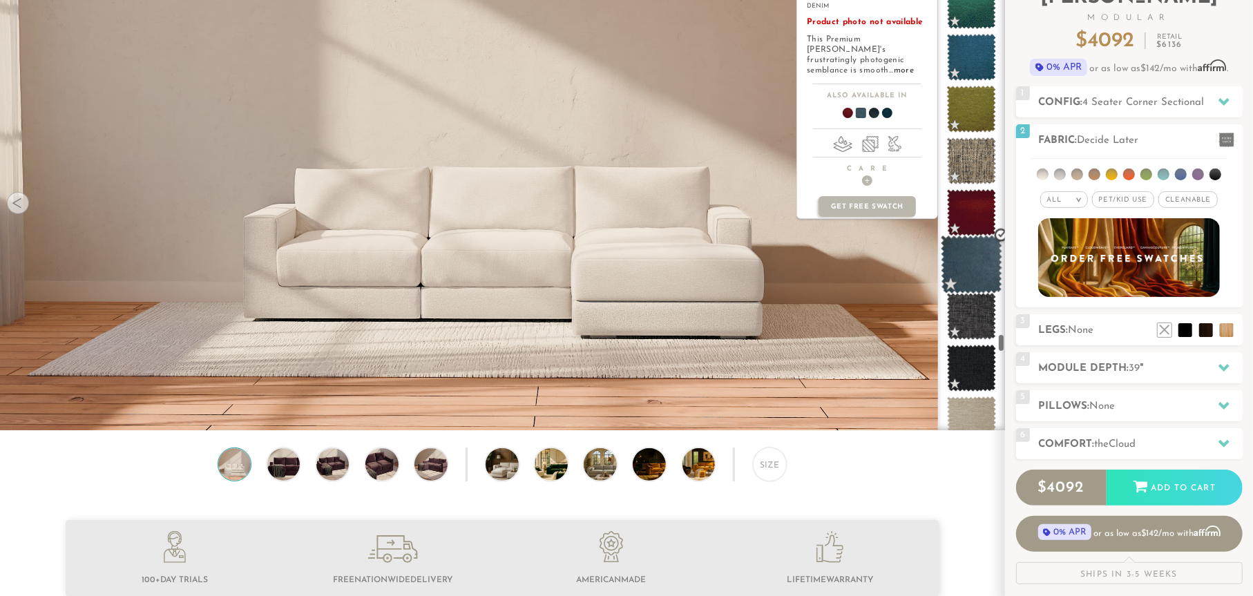
scroll to position [8857, 0]
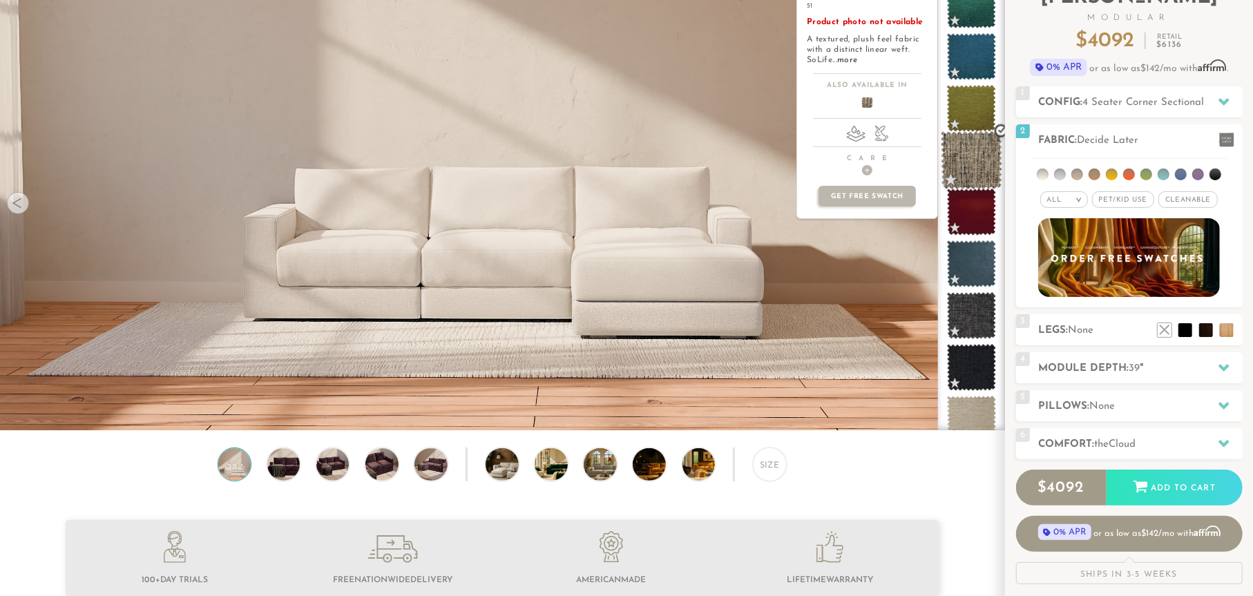
click at [969, 148] on span at bounding box center [971, 160] width 61 height 59
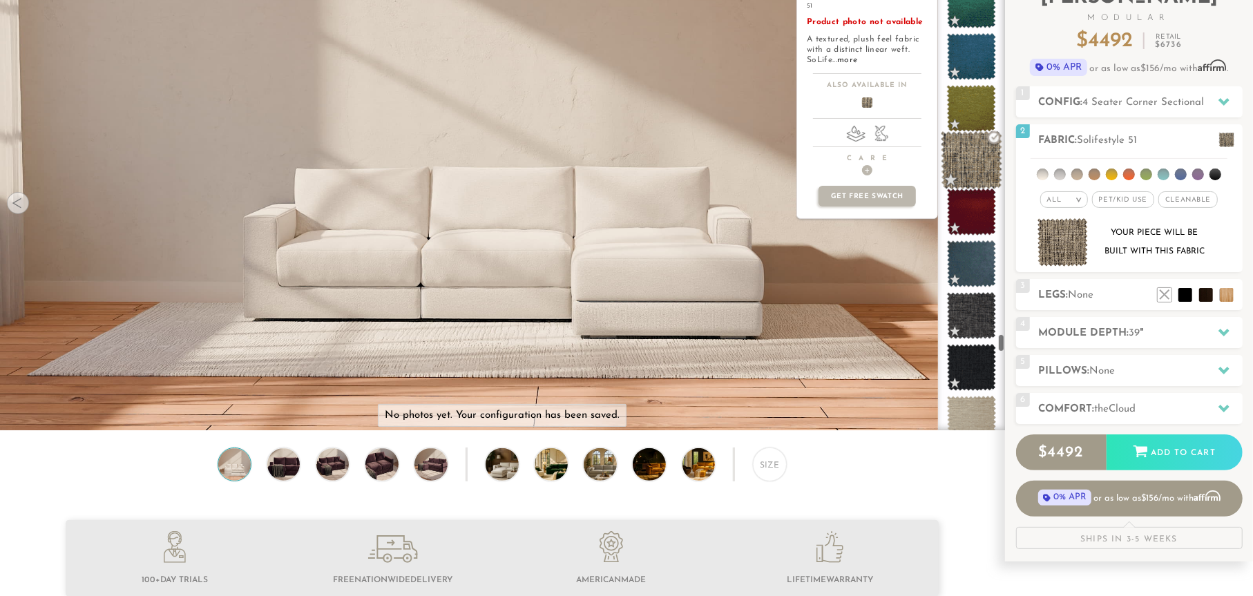
click at [964, 144] on span at bounding box center [971, 160] width 61 height 59
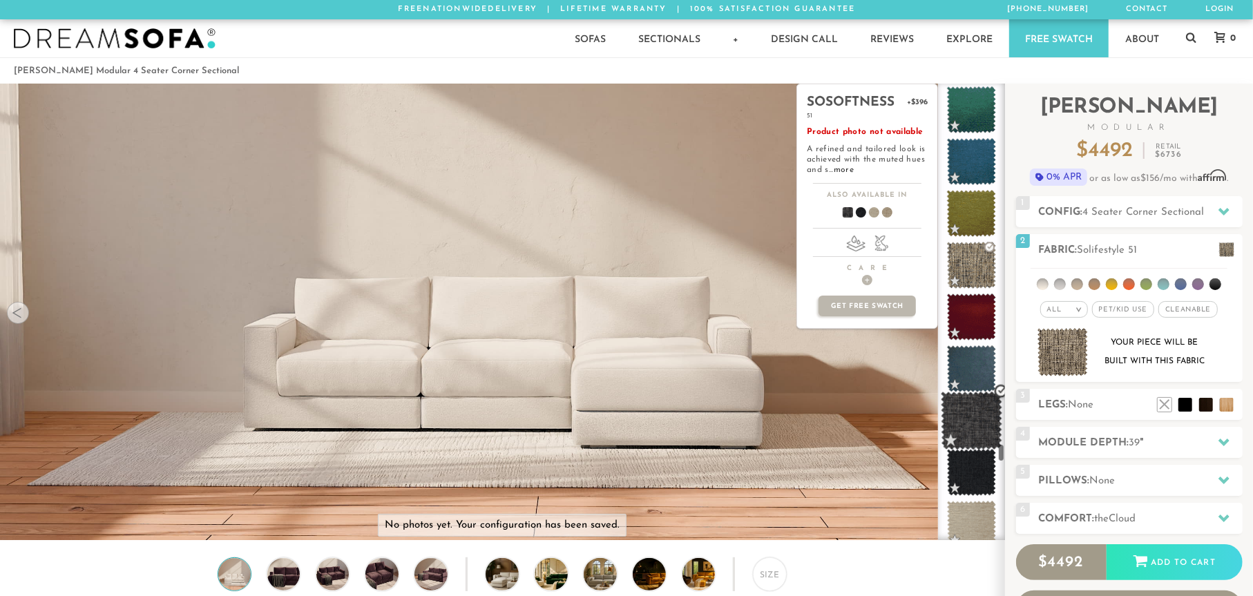
scroll to position [8864, 0]
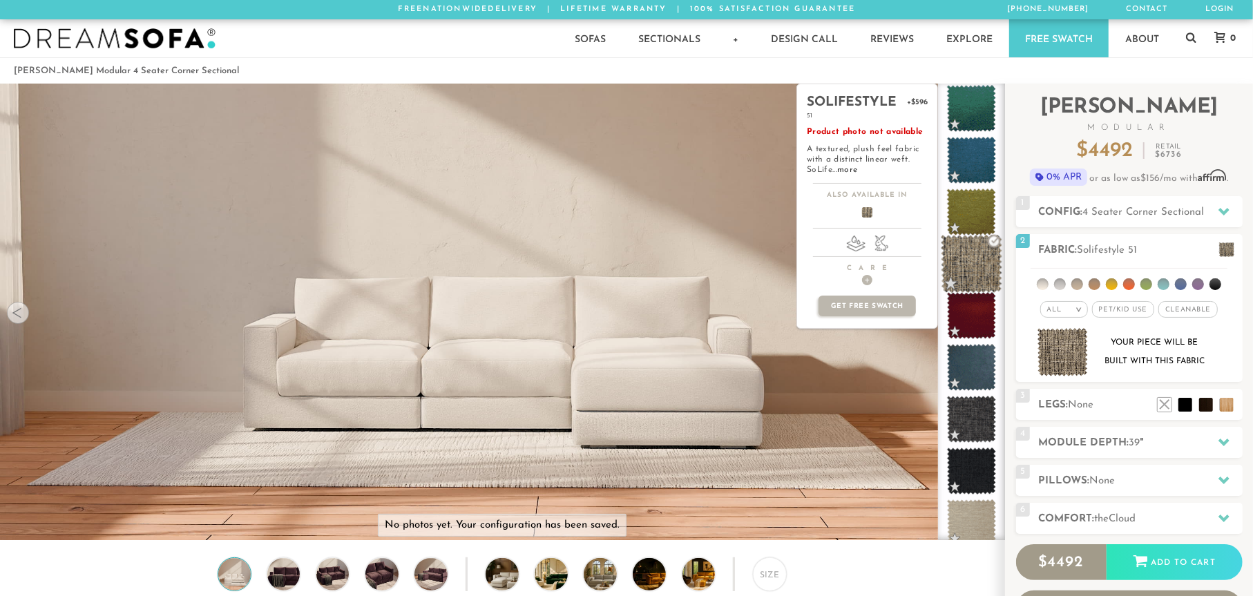
click at [974, 254] on span at bounding box center [971, 264] width 61 height 59
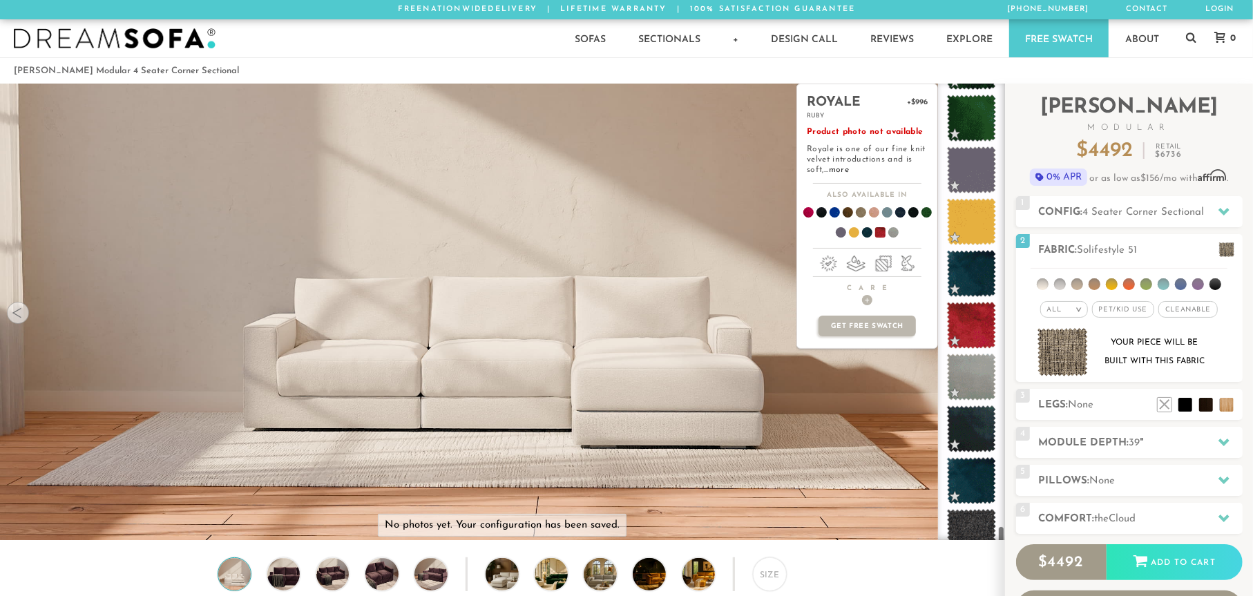
scroll to position [10889, 0]
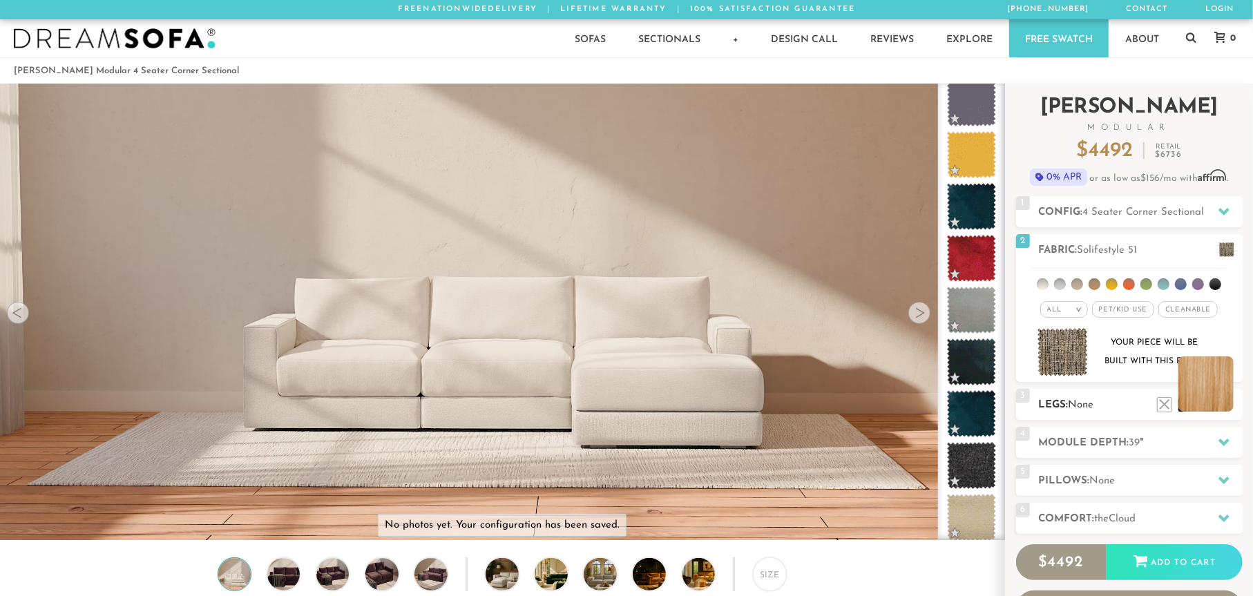
click at [1229, 412] on li at bounding box center [1205, 383] width 55 height 55
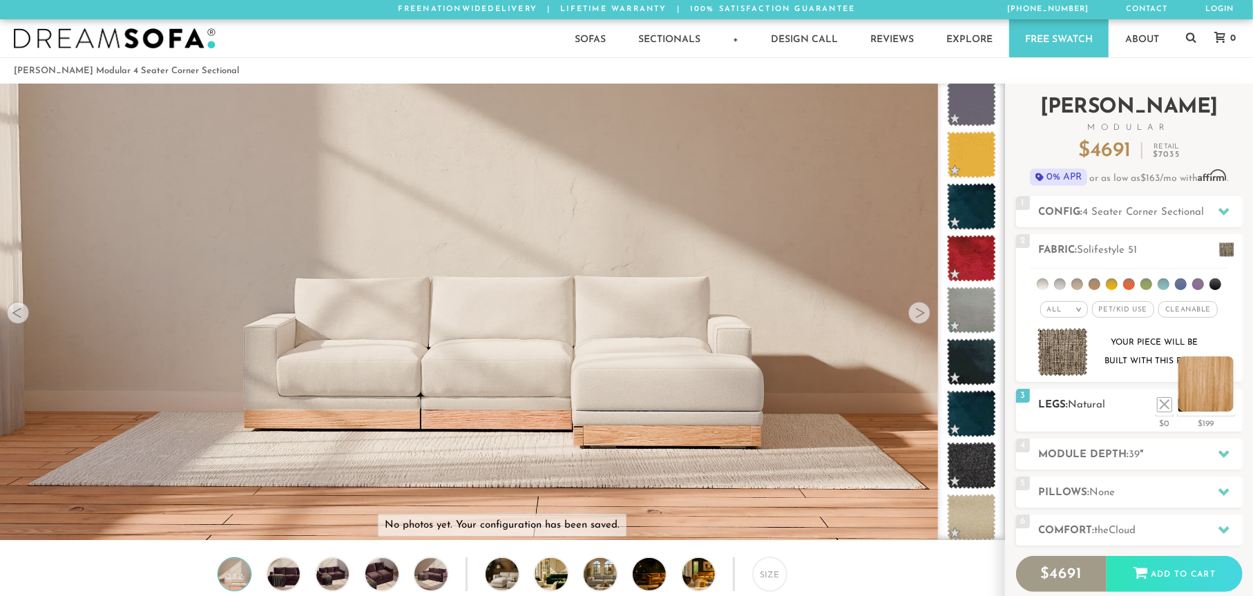
click at [1202, 383] on li at bounding box center [1205, 383] width 55 height 55
click at [1224, 468] on div at bounding box center [1223, 454] width 29 height 28
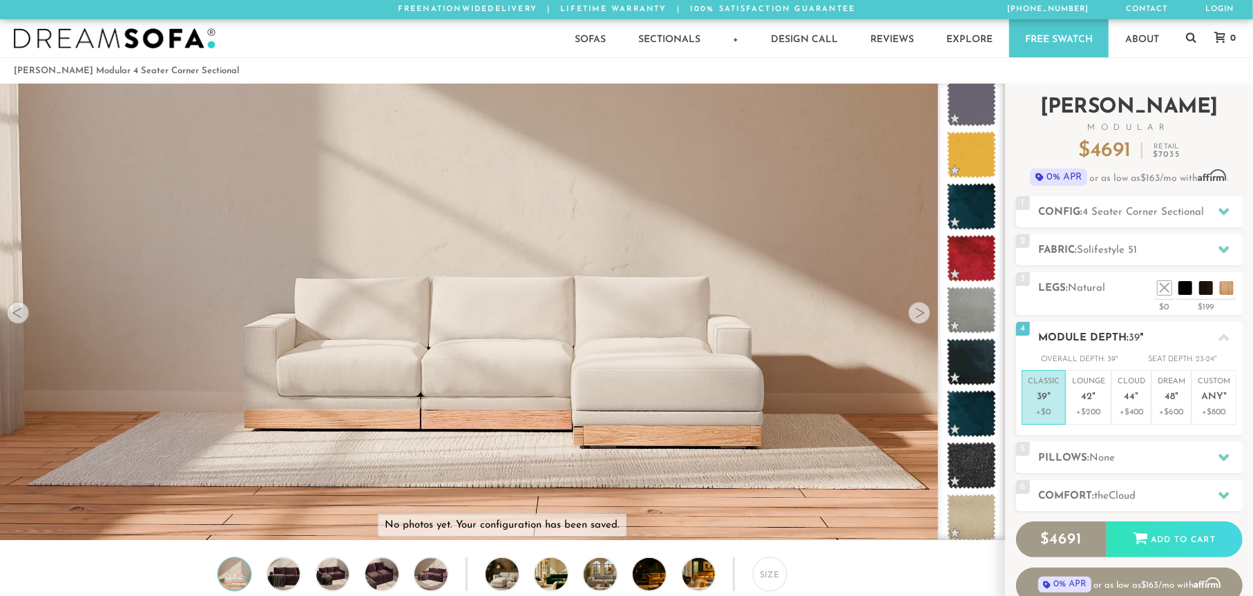
click at [1039, 403] on span "39" at bounding box center [1042, 398] width 10 height 12
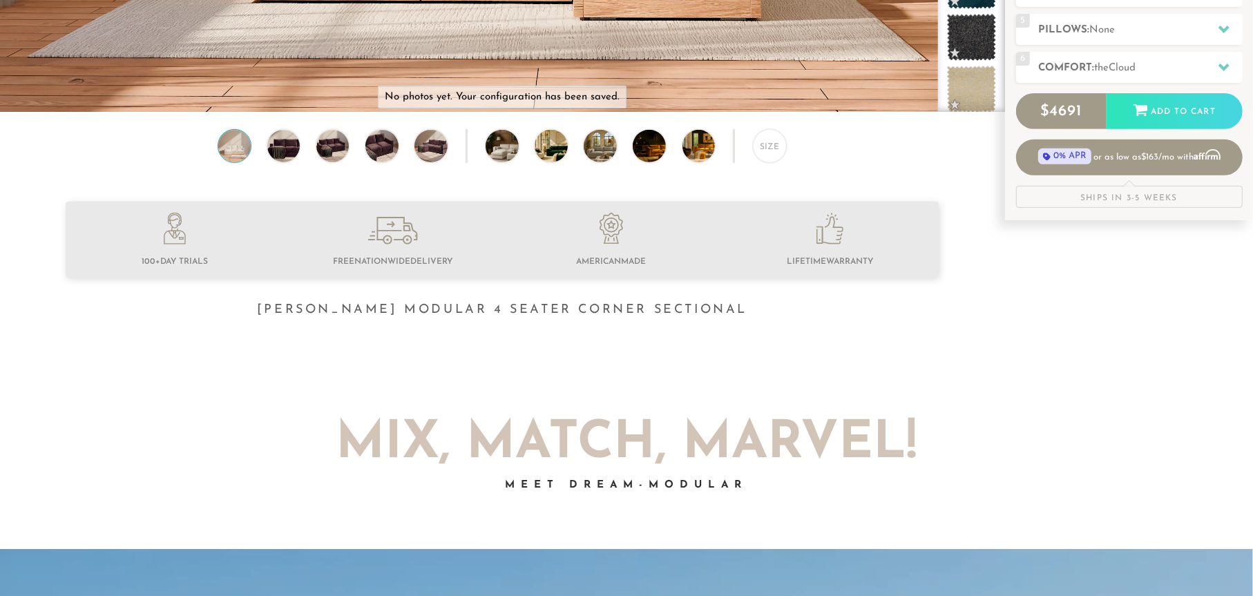
scroll to position [429, 0]
click at [1227, 70] on icon at bounding box center [1223, 67] width 11 height 8
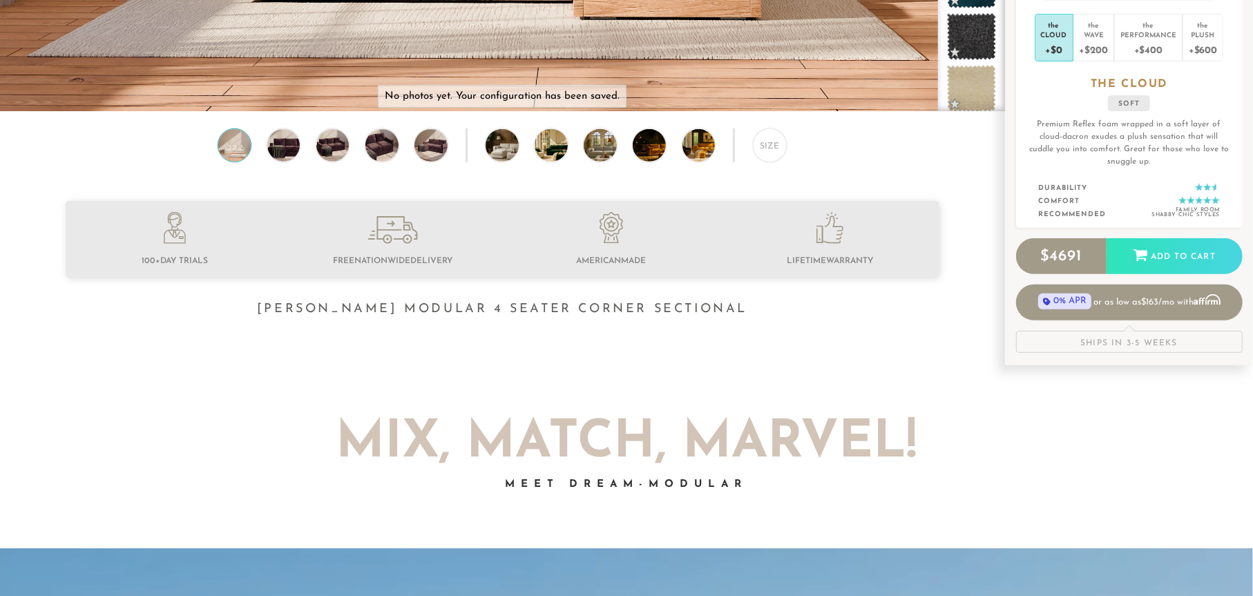
click at [1053, 30] on div "the" at bounding box center [1054, 23] width 26 height 14
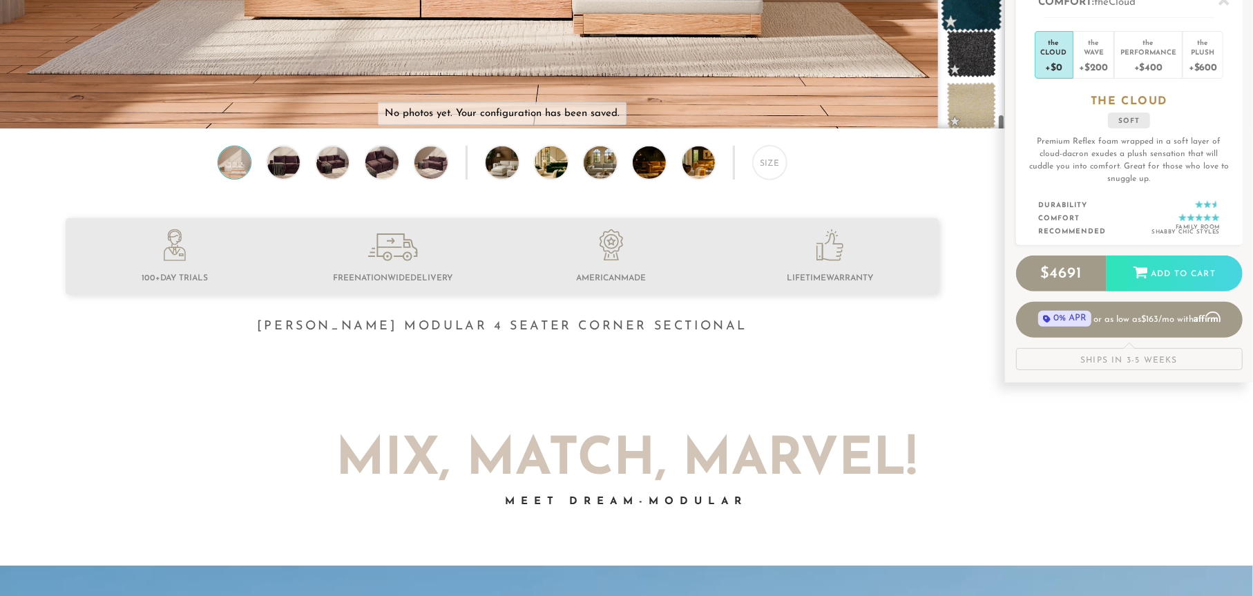
scroll to position [0, 0]
